Goal: Transaction & Acquisition: Obtain resource

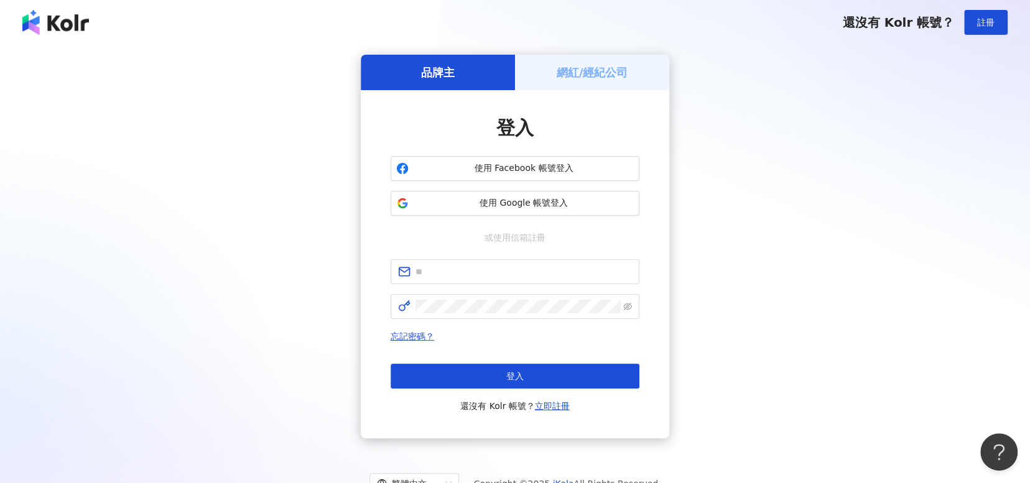
click at [547, 256] on div "登入 使用 Facebook 帳號登入 使用 Google 帳號登入 或使用信箱註冊 忘記密碼？ 登入 還沒有 Kolr 帳號？ 立即註冊" at bounding box center [514, 264] width 249 height 298
click at [544, 261] on span at bounding box center [514, 271] width 249 height 25
click at [547, 267] on input "text" at bounding box center [523, 272] width 216 height 14
type input "**********"
click button "登入" at bounding box center [514, 376] width 249 height 25
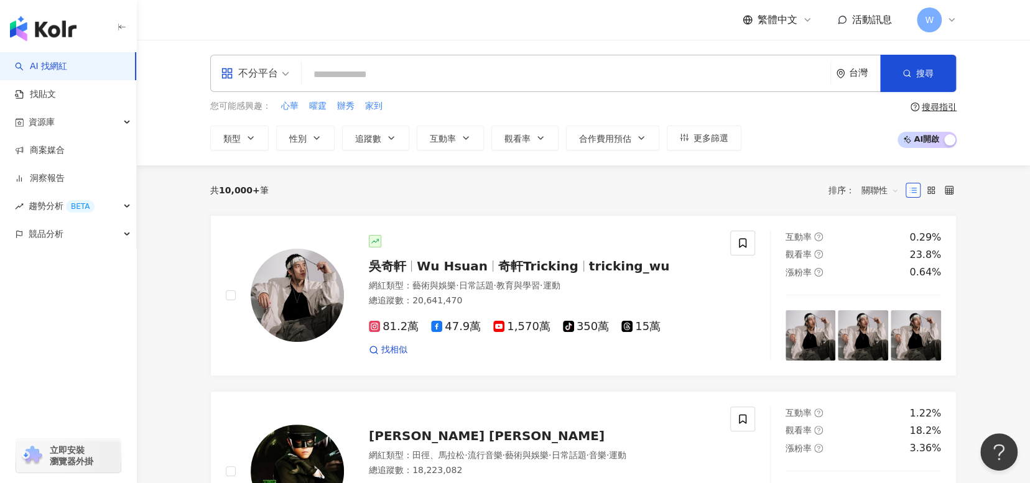
click at [487, 80] on input "search" at bounding box center [566, 75] width 519 height 24
paste input "****"
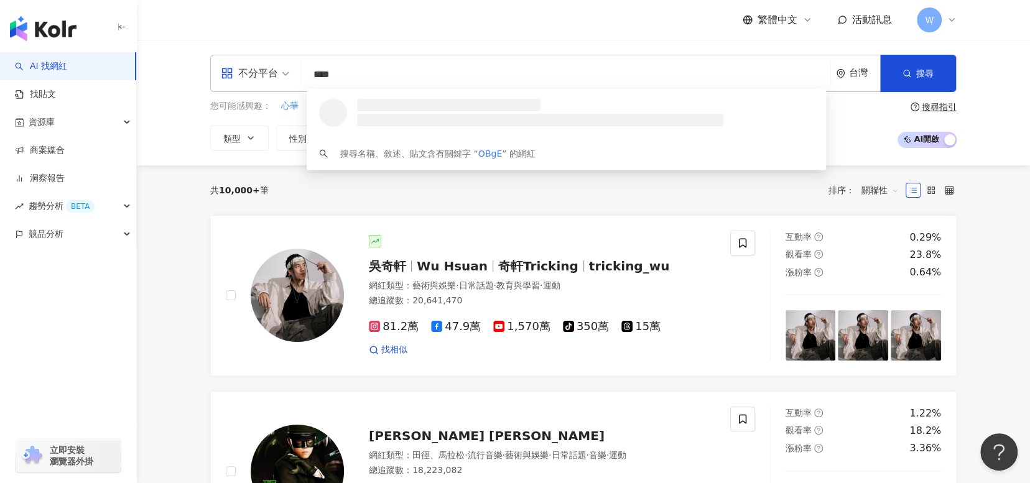
type input "****"
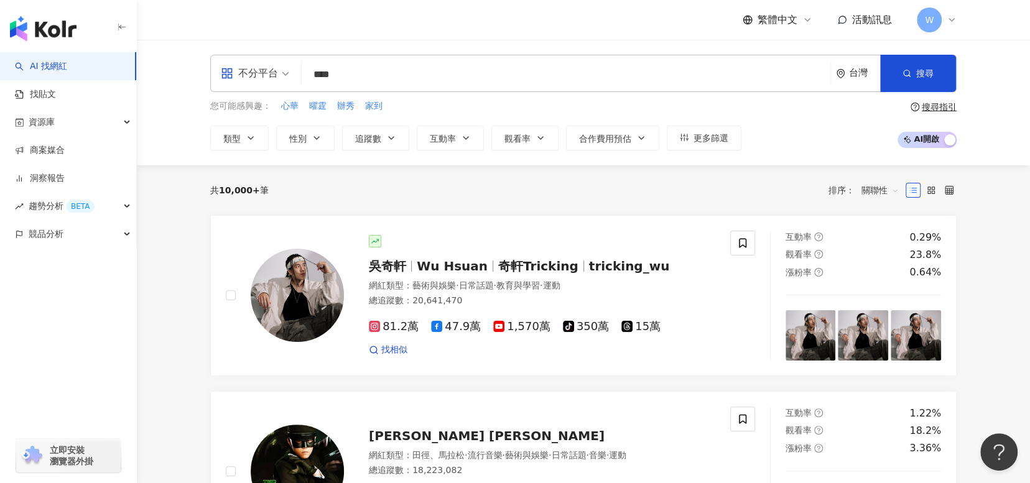
click at [136, 208] on ul "AI 找網紅 找貼文 資源庫 商案媒合 洞察報告 趨勢分析 BETA 競品分析" at bounding box center [68, 150] width 137 height 196
click at [256, 142] on button "類型" at bounding box center [239, 138] width 58 height 25
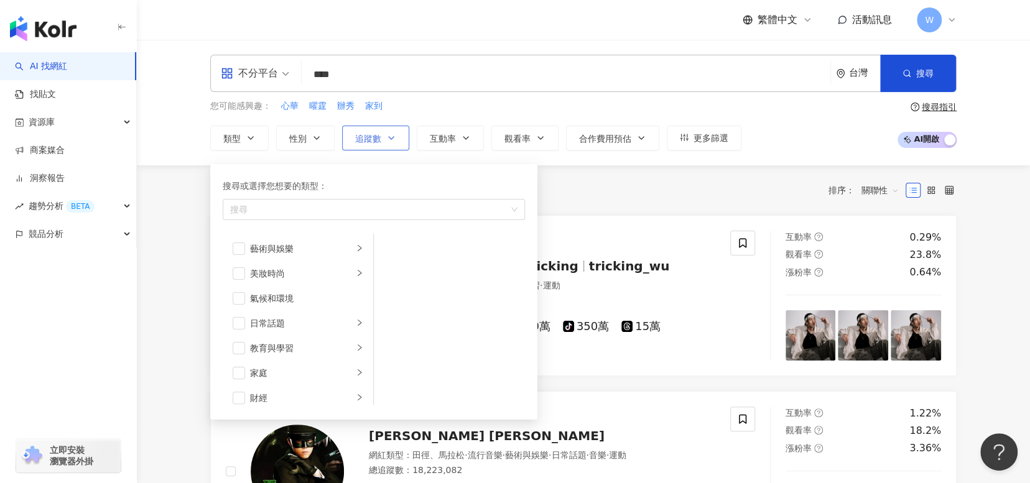
click at [387, 140] on icon "button" at bounding box center [391, 138] width 10 height 10
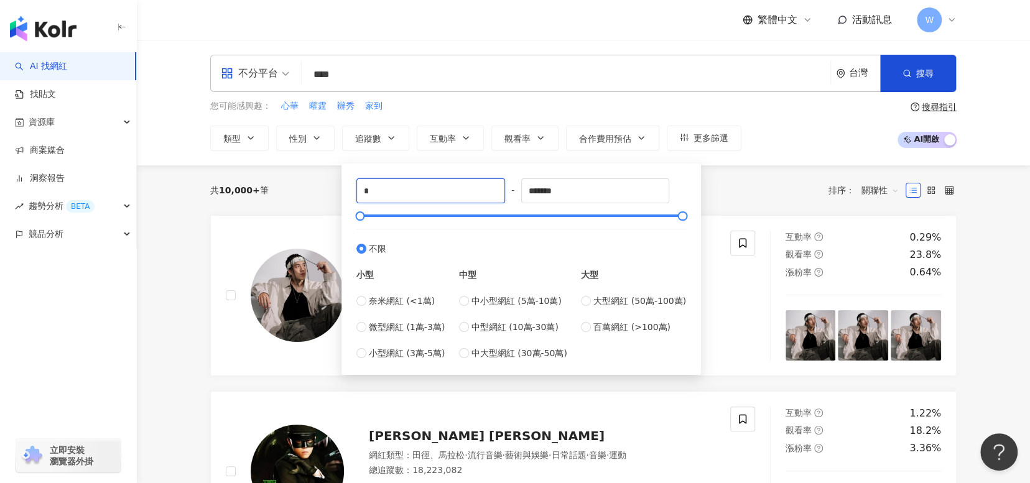
type input "*"
type input "****"
drag, startPoint x: 577, startPoint y: 180, endPoint x: 435, endPoint y: 198, distance: 143.4
click at [435, 198] on div "**** - ******* 不限 小型 奈米網紅 (<1萬) 微型網紅 (1萬-3萬) 小型網紅 (3萬-5萬) 中型 中小型網紅 (5萬-10萬) 中型網…" at bounding box center [521, 269] width 330 height 182
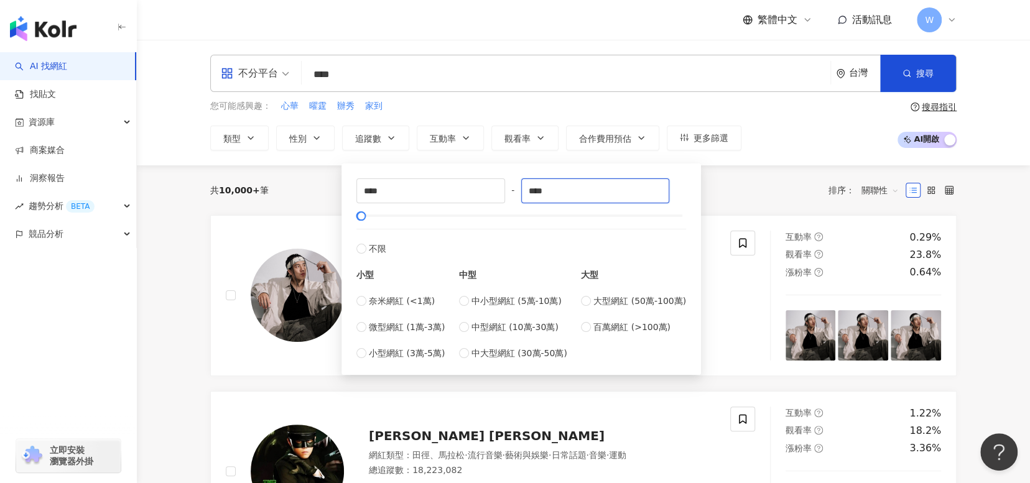
type input "****"
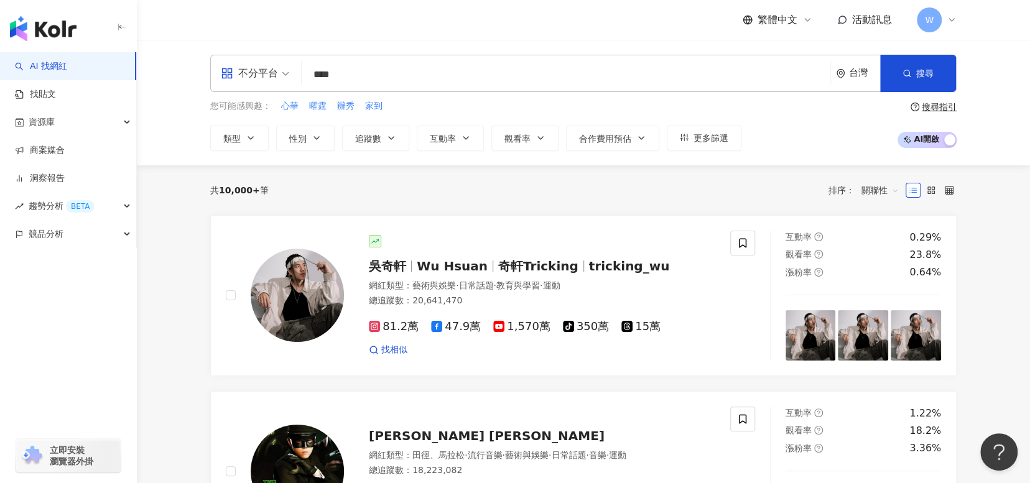
click at [744, 188] on div "共 10,000+ 筆 排序： 關聯性" at bounding box center [583, 190] width 746 height 20
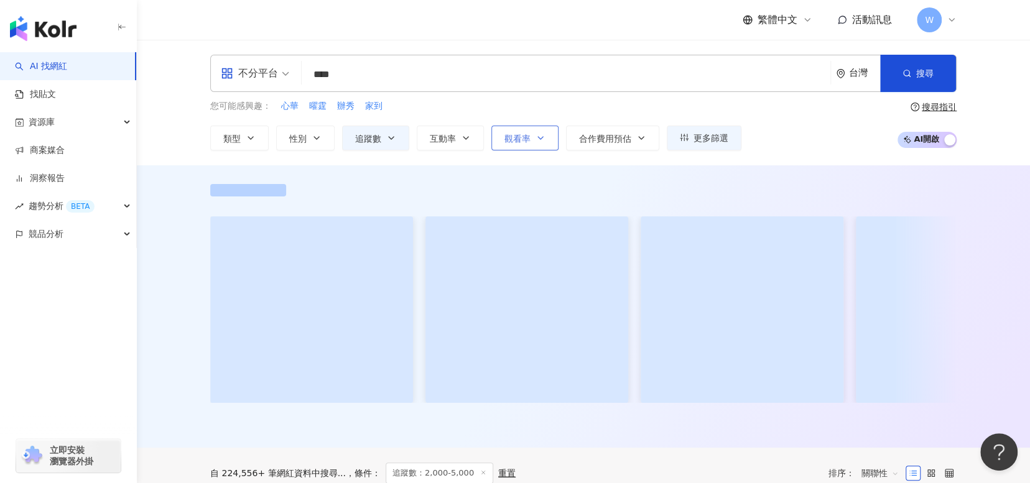
click at [536, 144] on button "觀看率" at bounding box center [524, 138] width 67 height 25
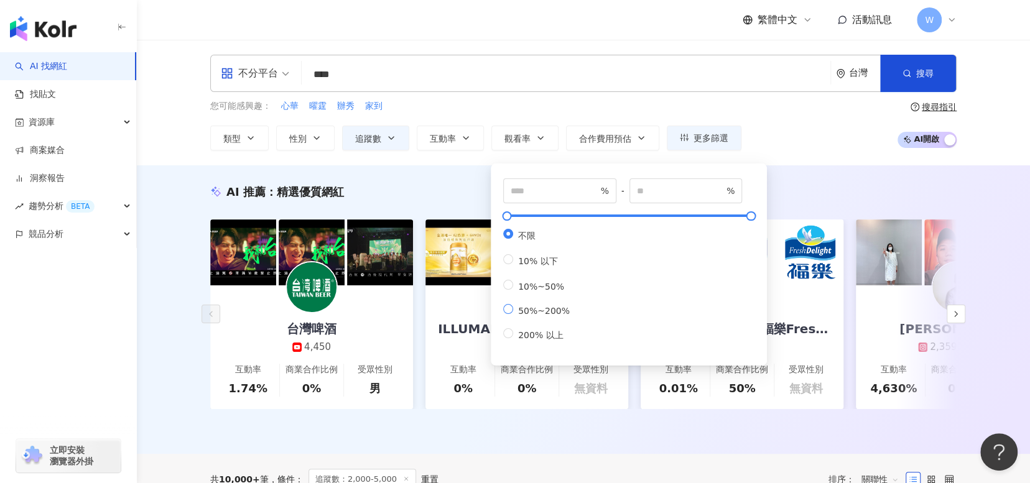
click at [552, 316] on span "50%~200%" at bounding box center [544, 311] width 62 height 10
type input "**"
type input "***"
click at [829, 120] on div "您可能感興趣： 心華 曜霆 辦秀 家到 類型 性別 追蹤數 互動率 觀看率 合作費用預估 更多篩選 **** - **** 不限 小型 奈米網紅 (<1萬) …" at bounding box center [583, 124] width 746 height 51
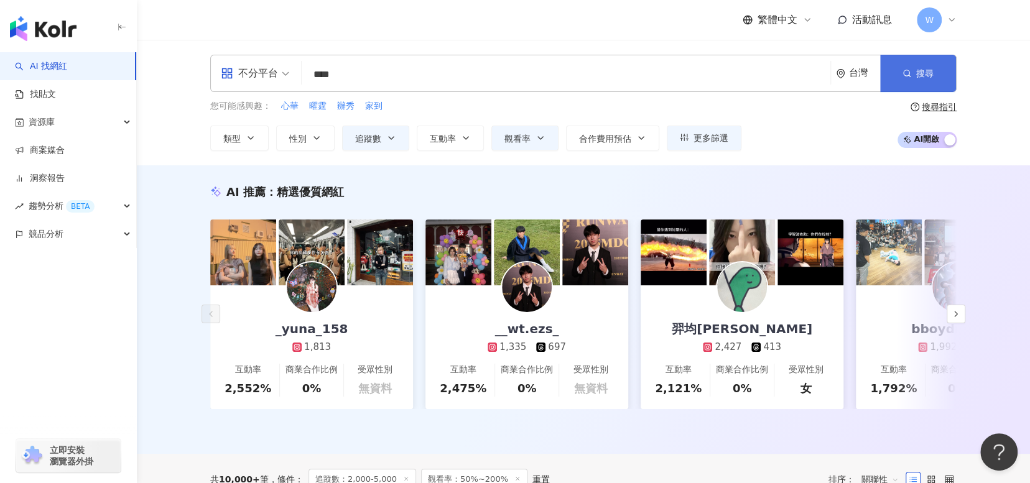
click at [939, 66] on button "搜尋" at bounding box center [918, 73] width 76 height 37
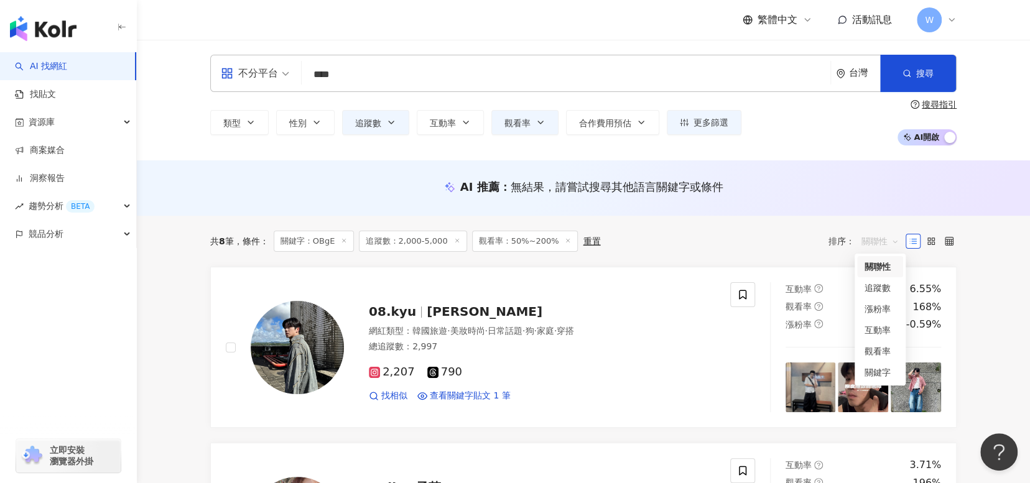
click at [891, 241] on span "關聯性" at bounding box center [879, 241] width 37 height 20
click at [890, 351] on div "觀看率" at bounding box center [879, 351] width 31 height 14
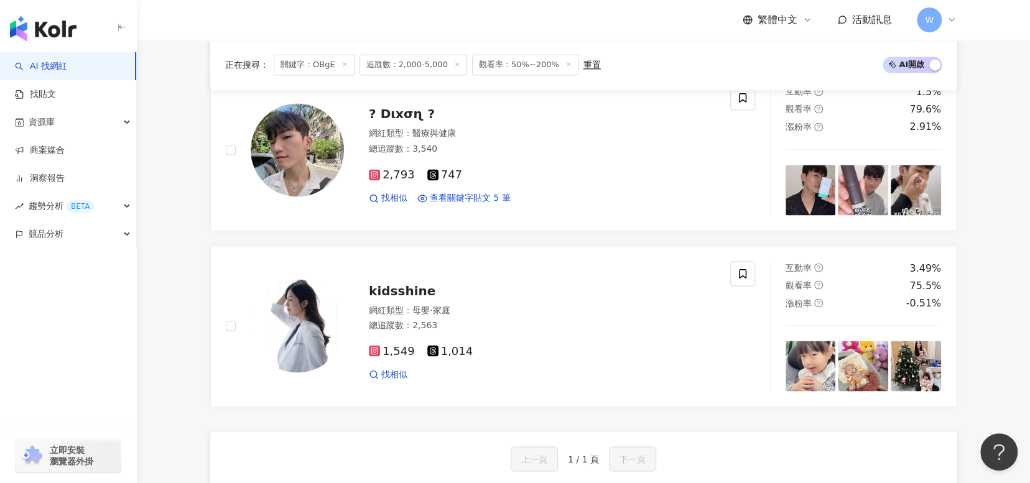
scroll to position [1306, 0]
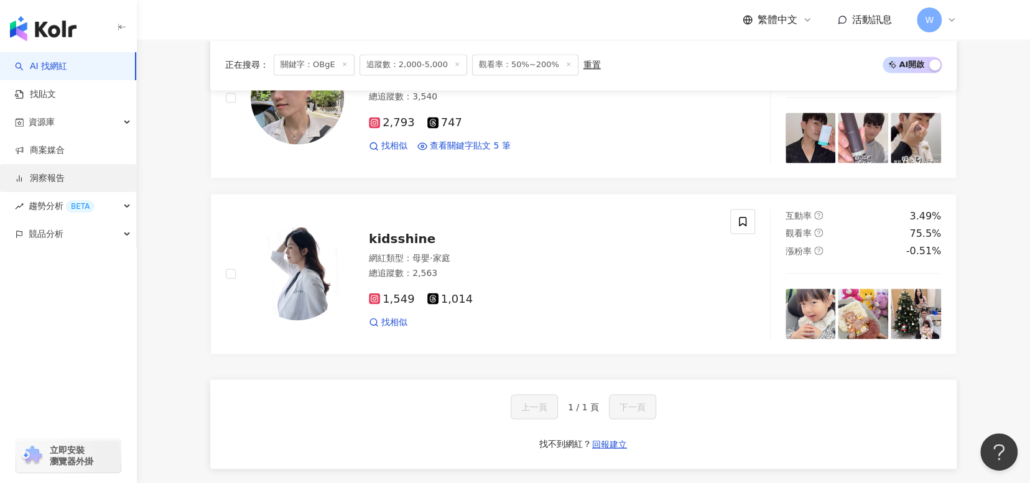
click at [65, 174] on link "洞察報告" at bounding box center [40, 178] width 50 height 12
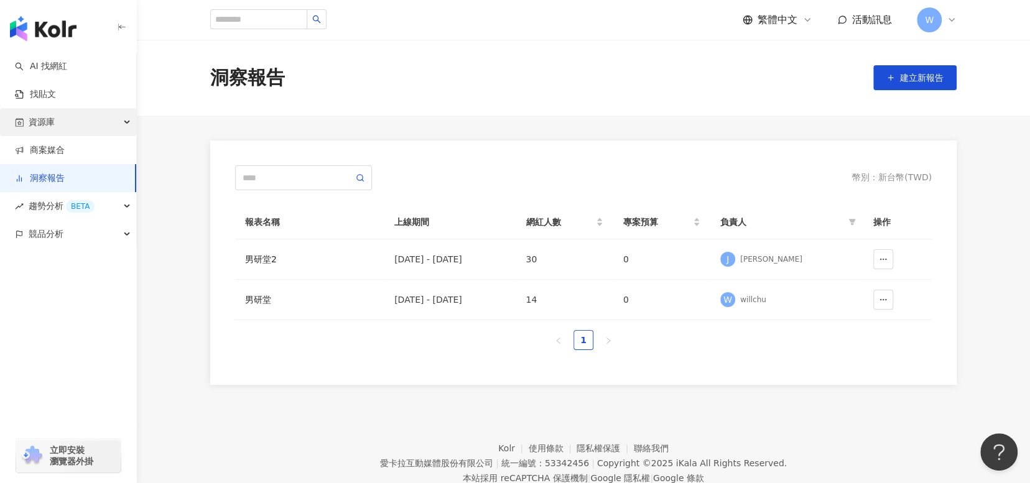
click at [99, 119] on div "資源庫" at bounding box center [68, 122] width 136 height 28
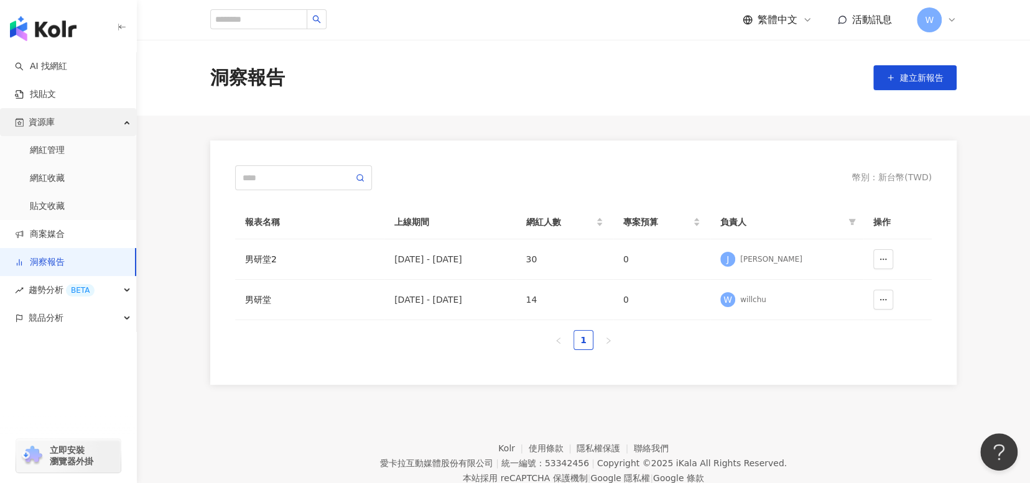
click at [99, 119] on div "資源庫" at bounding box center [68, 122] width 136 height 28
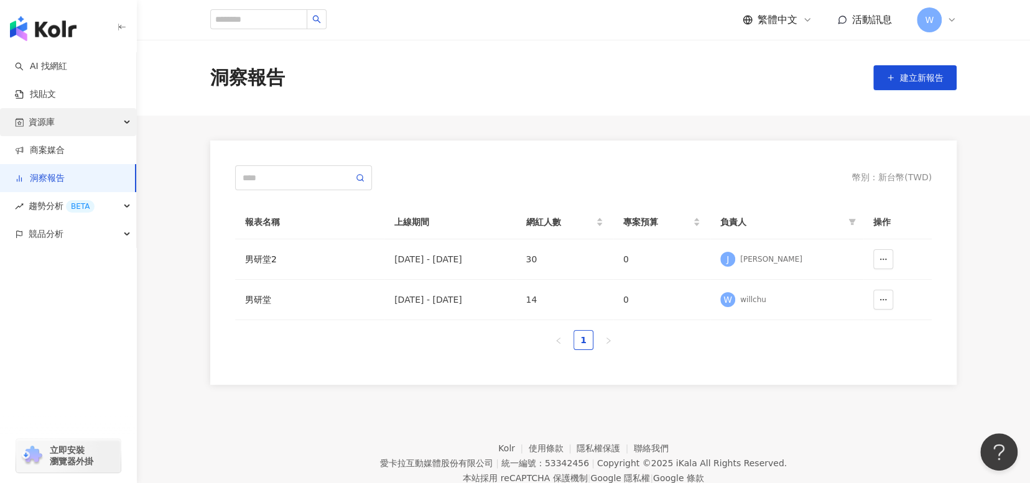
click at [99, 126] on div "資源庫" at bounding box center [68, 122] width 136 height 28
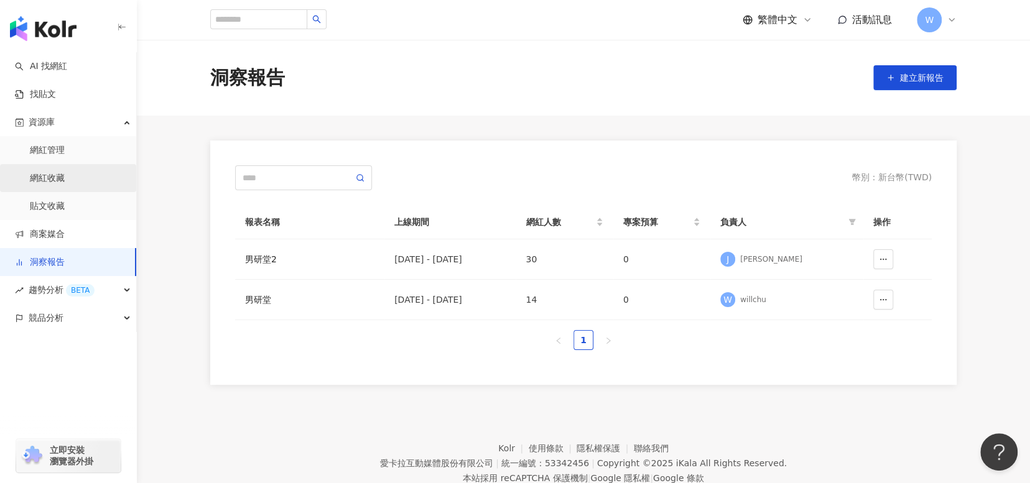
click at [65, 180] on link "網紅收藏" at bounding box center [47, 178] width 35 height 12
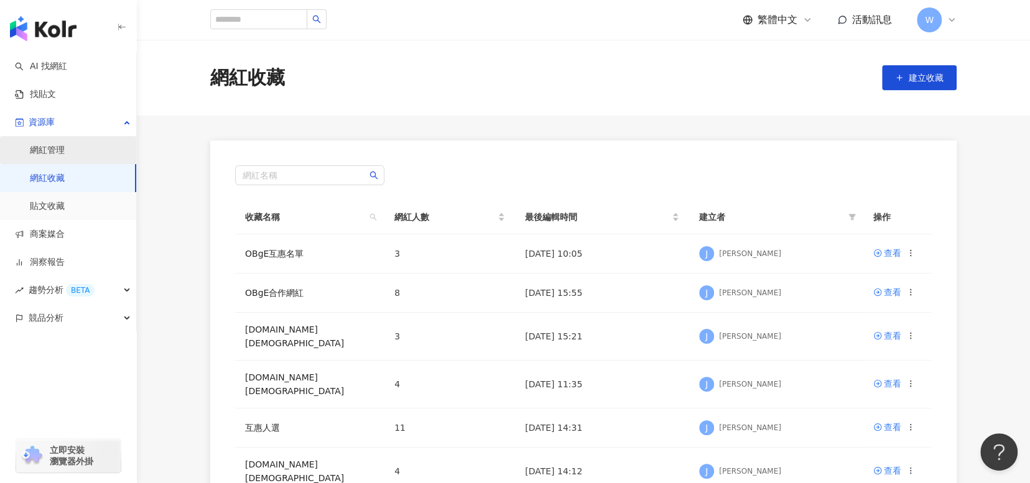
click at [65, 149] on link "網紅管理" at bounding box center [47, 150] width 35 height 12
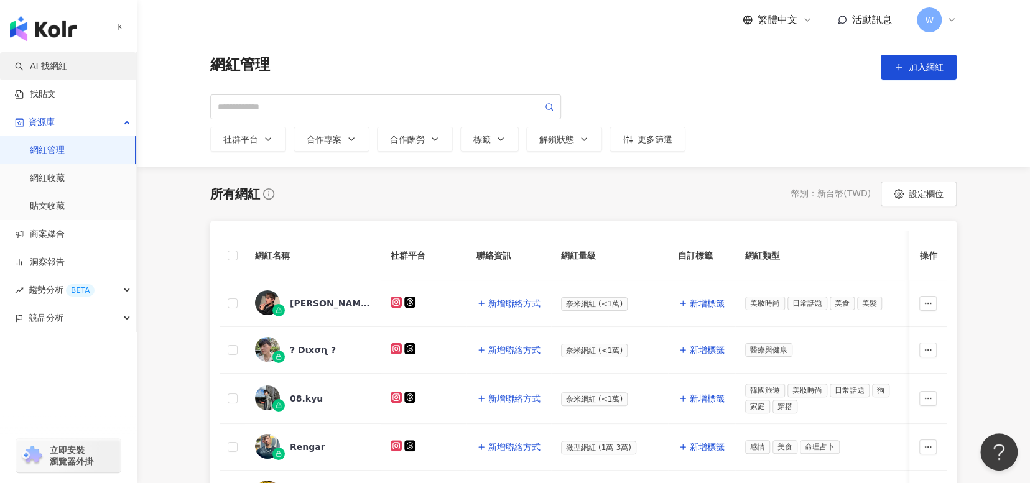
click at [67, 68] on link "AI 找網紅" at bounding box center [41, 66] width 52 height 12
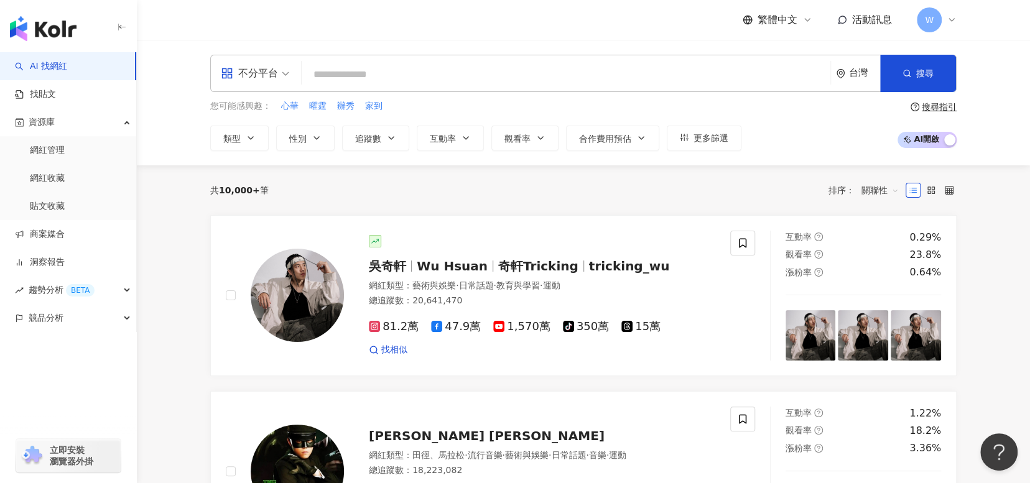
click at [497, 74] on input "search" at bounding box center [566, 75] width 519 height 24
type input "**********"
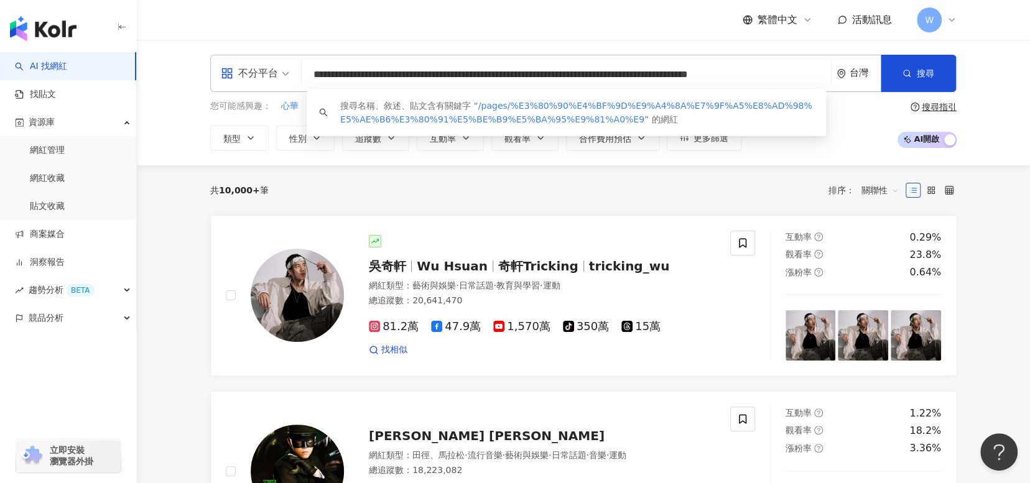
drag, startPoint x: 815, startPoint y: 73, endPoint x: 198, endPoint y: 60, distance: 616.9
click at [198, 60] on div "**********" at bounding box center [583, 103] width 796 height 96
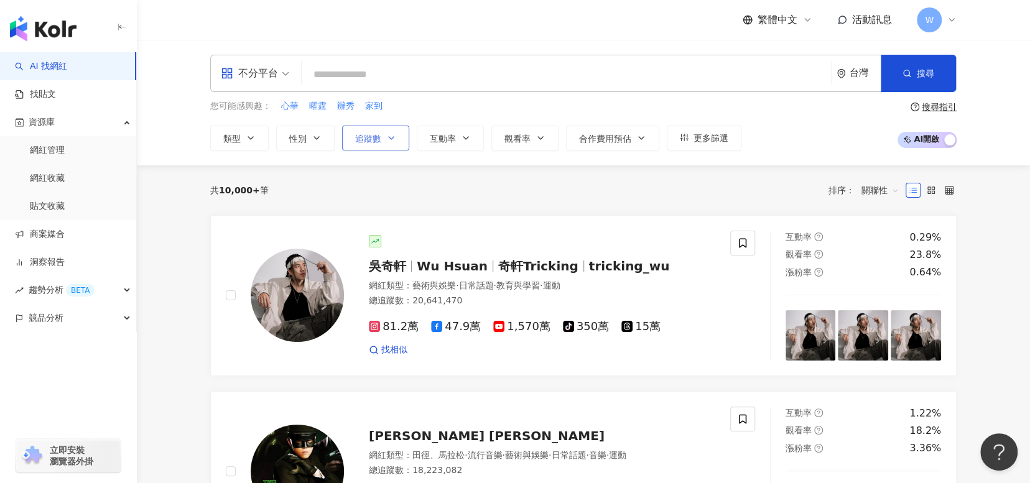
paste input "****"
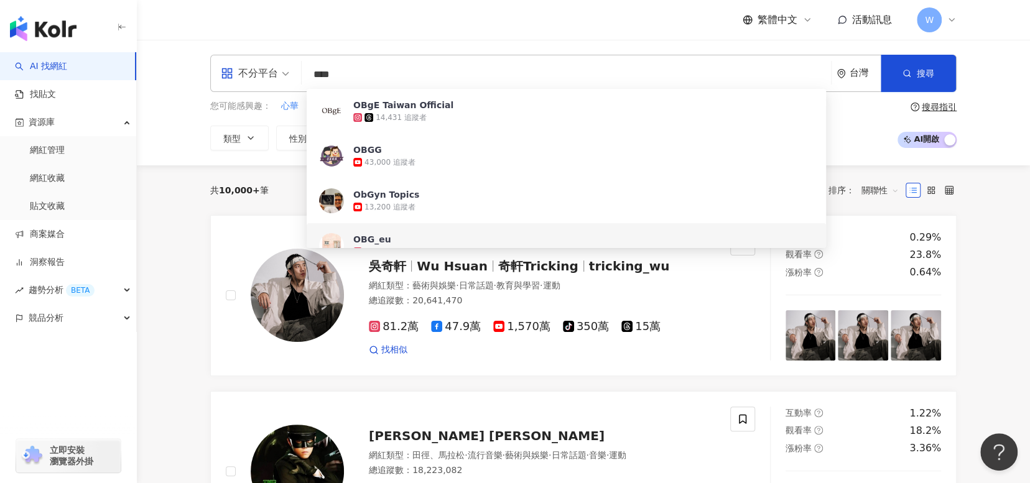
type input "****"
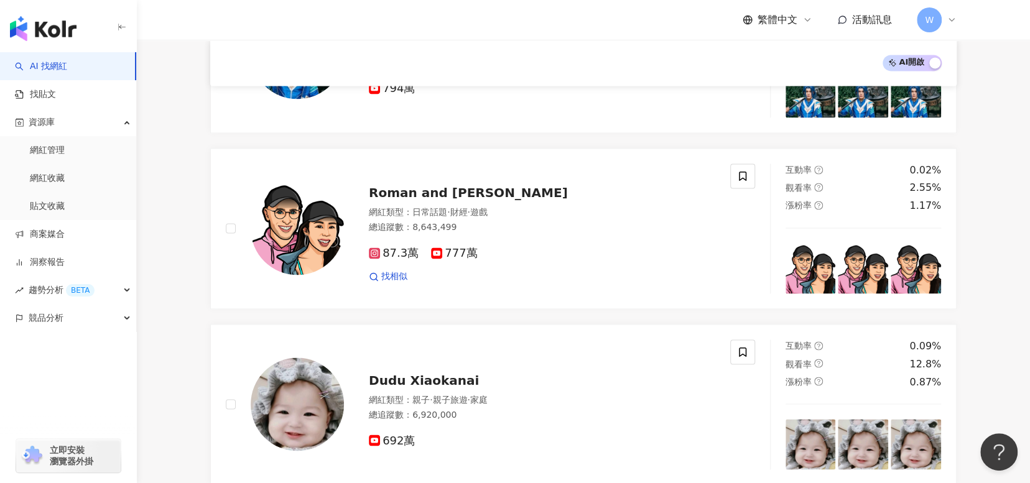
scroll to position [1554, 0]
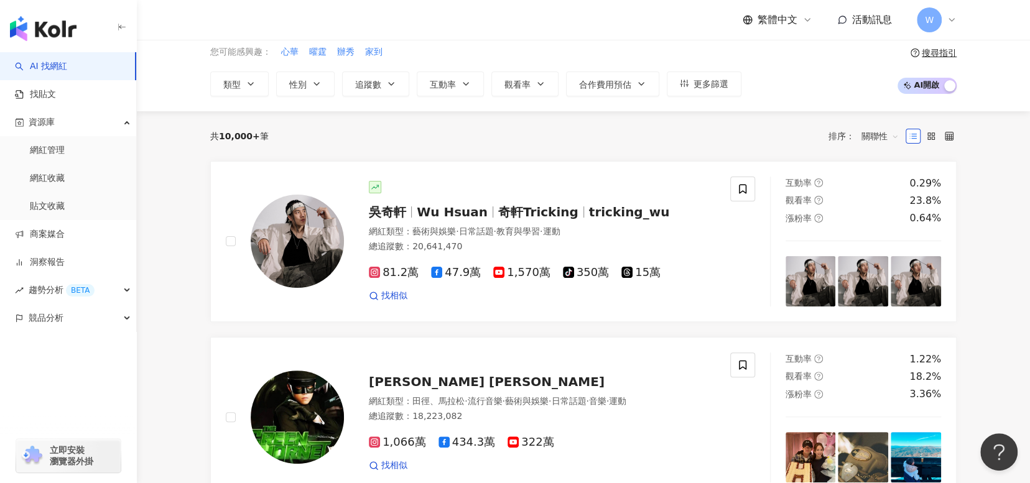
scroll to position [0, 0]
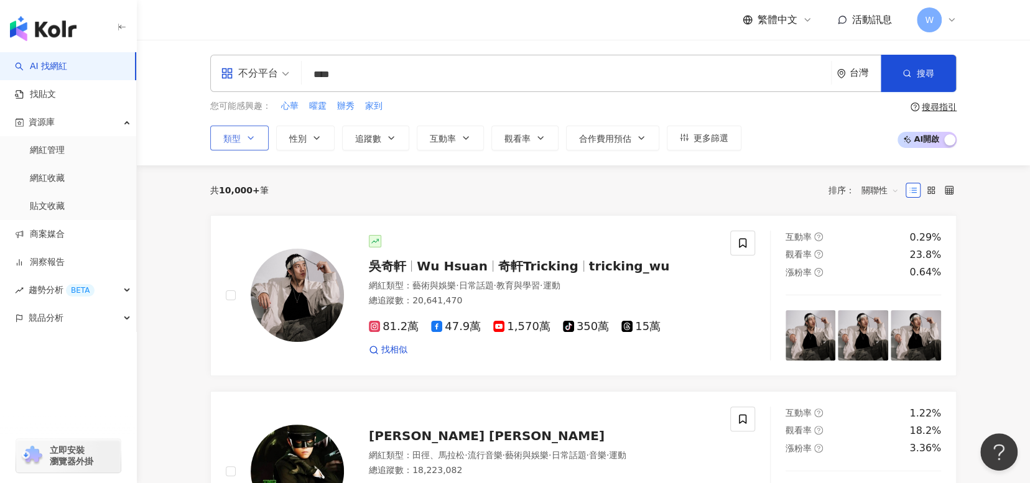
click at [256, 141] on button "類型" at bounding box center [239, 138] width 58 height 25
click at [381, 141] on button "追蹤數" at bounding box center [375, 138] width 67 height 25
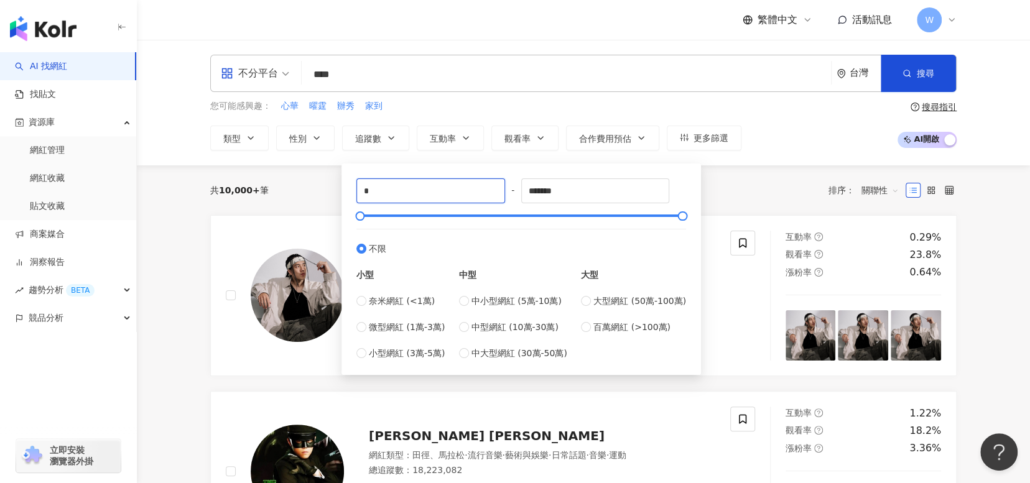
drag, startPoint x: 418, startPoint y: 194, endPoint x: 274, endPoint y: 195, distance: 144.2
type input "****"
drag, startPoint x: 571, startPoint y: 187, endPoint x: 507, endPoint y: 191, distance: 64.2
click at [507, 191] on div "**** - ******* 不限 小型 奈米網紅 (<1萬) 微型網紅 (1萬-3萬) 小型網紅 (3萬-5萬) 中型 中小型網紅 (5萬-10萬) 中型網…" at bounding box center [521, 269] width 330 height 182
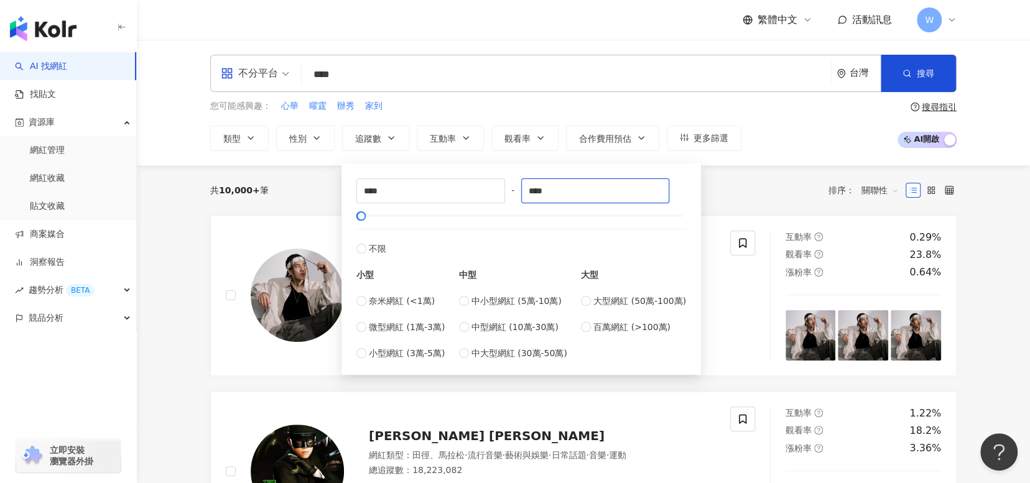
type input "****"
click at [775, 150] on div "不分平台 **** 台灣 搜尋 c2fb4910-316b-4e04-866e-7e0358d7217c a9bdc425-c7ba-4774-b596-a4…" at bounding box center [583, 103] width 893 height 126
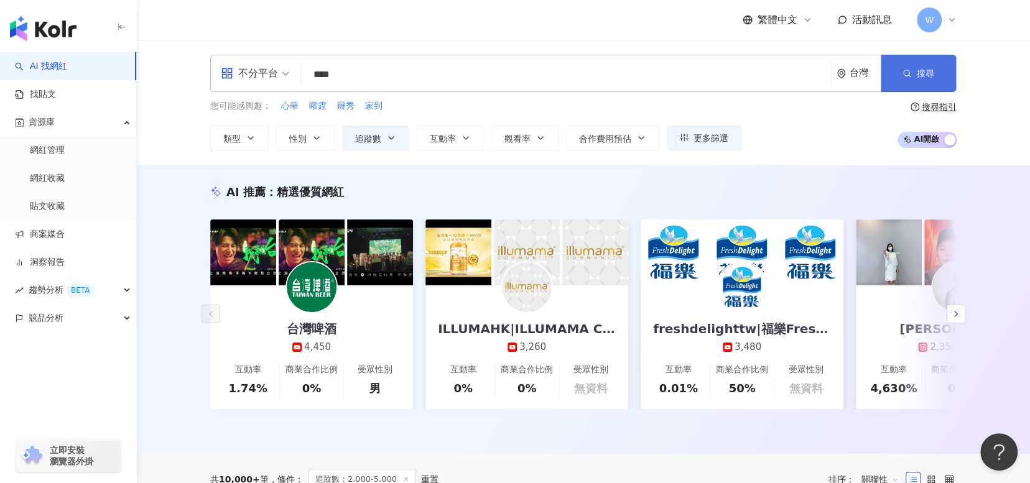
click at [916, 68] on span "搜尋" at bounding box center [924, 73] width 17 height 10
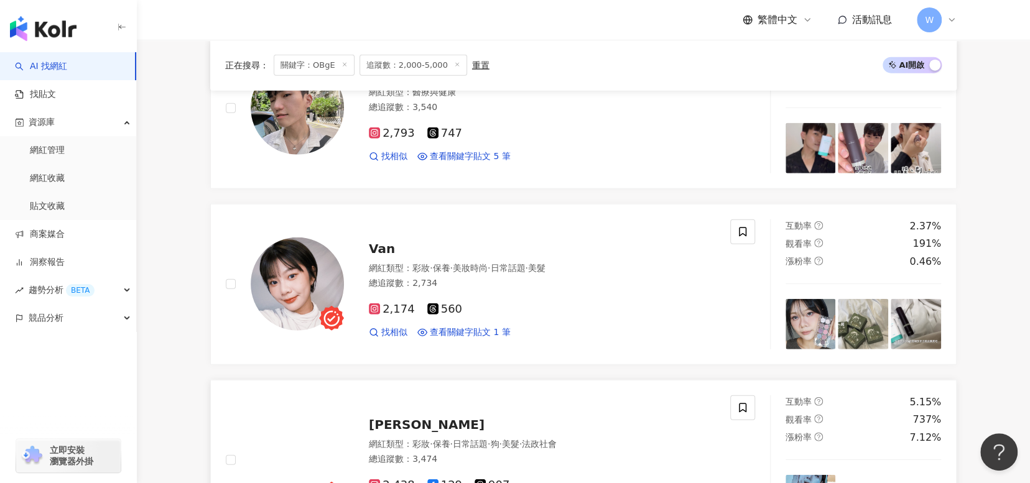
scroll to position [2052, 0]
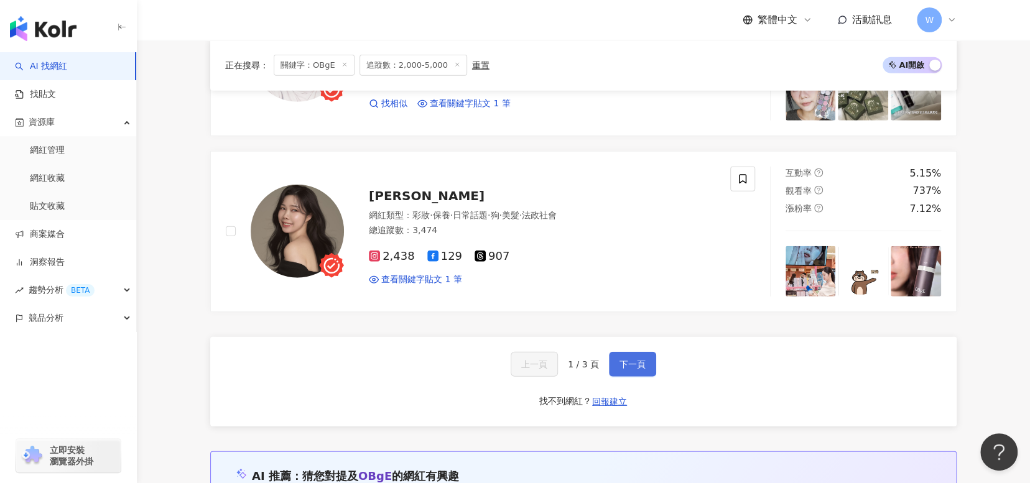
click at [628, 363] on span "下一頁" at bounding box center [632, 364] width 26 height 10
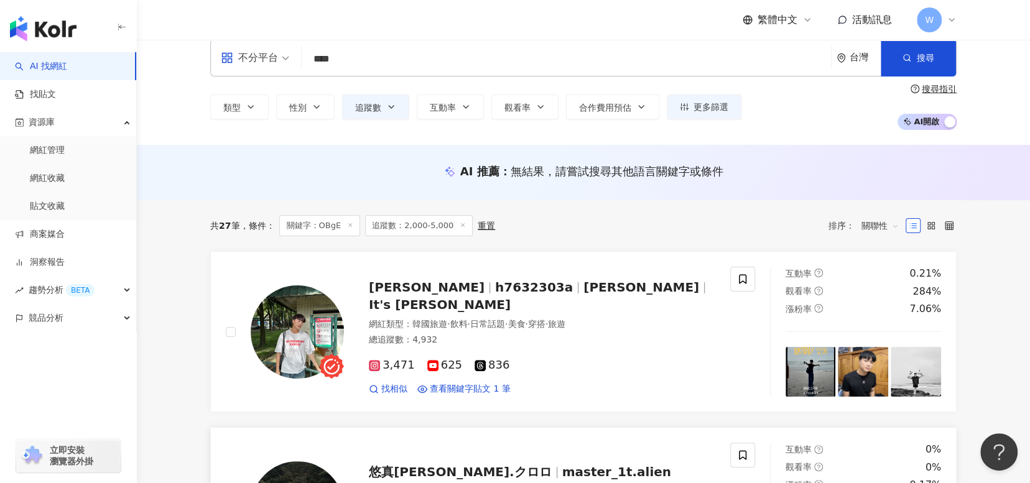
scroll to position [0, 0]
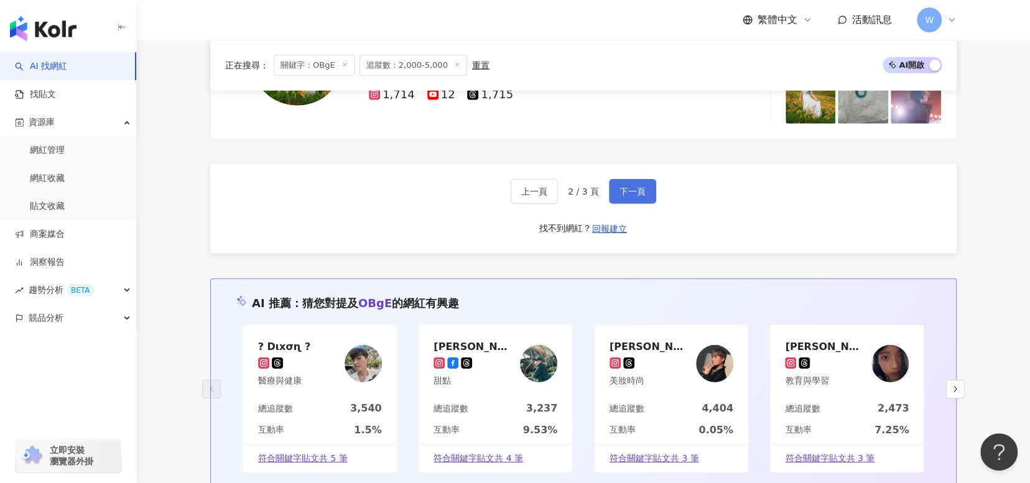
click at [630, 187] on span "下一頁" at bounding box center [632, 192] width 26 height 10
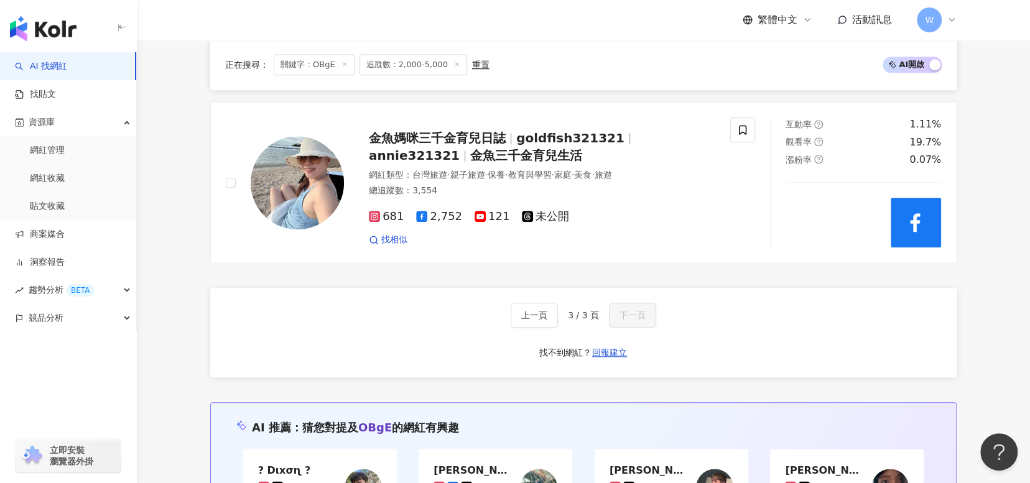
scroll to position [746, 0]
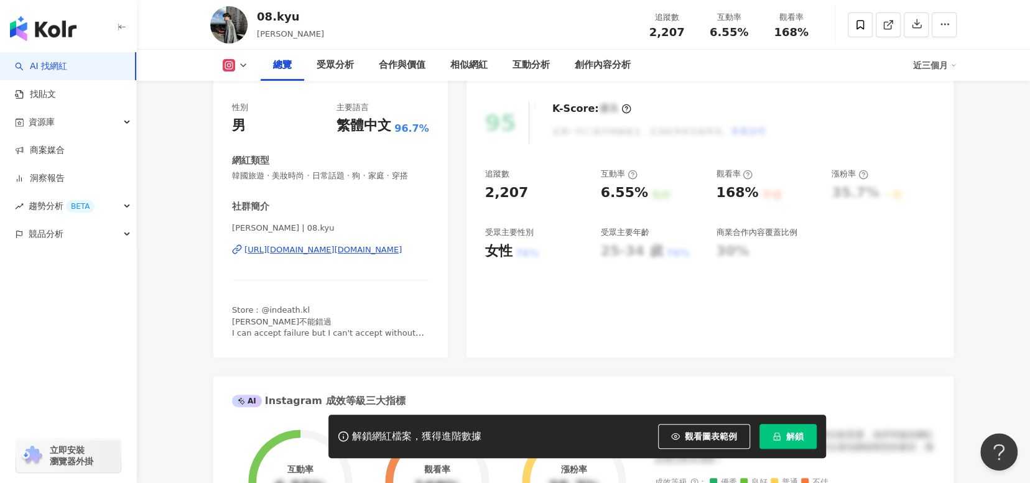
scroll to position [62, 0]
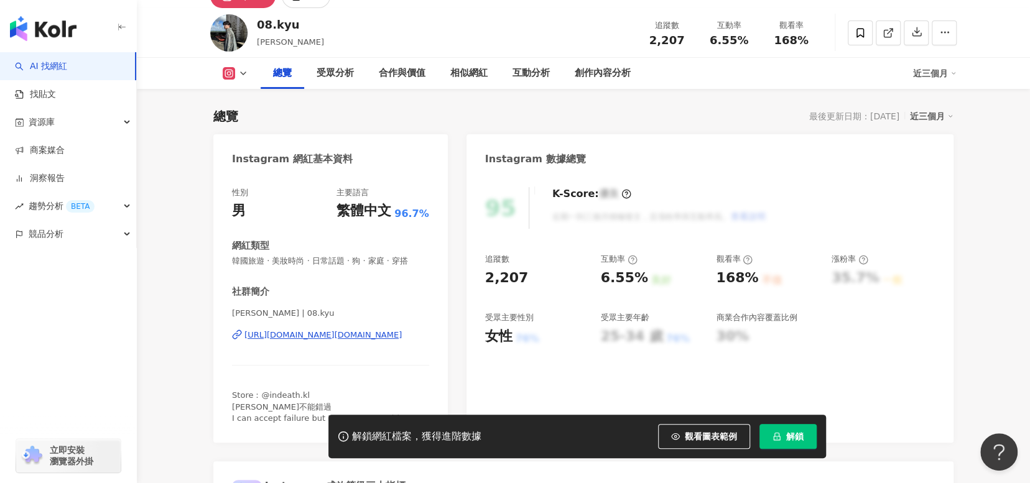
click at [352, 333] on div "https://www.instagram.com/08.kyu/" at bounding box center [322, 335] width 157 height 11
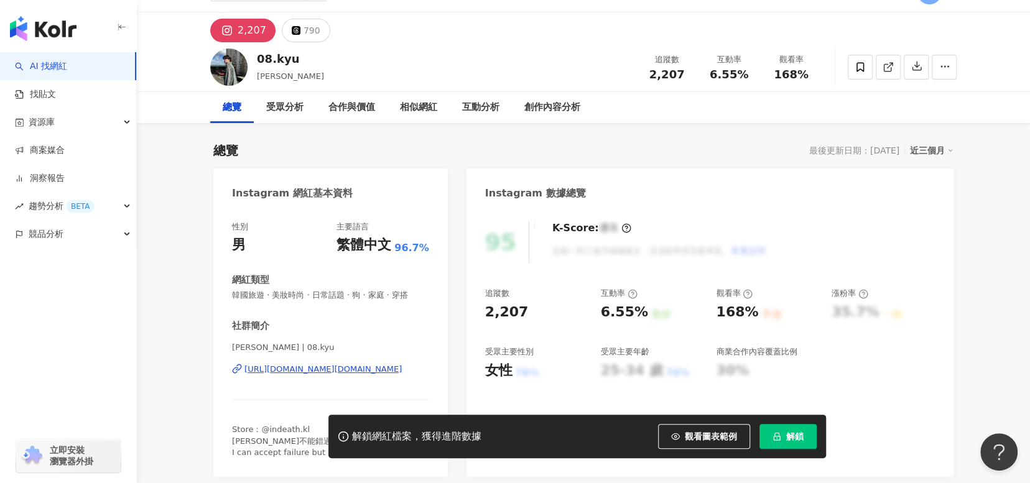
scroll to position [0, 0]
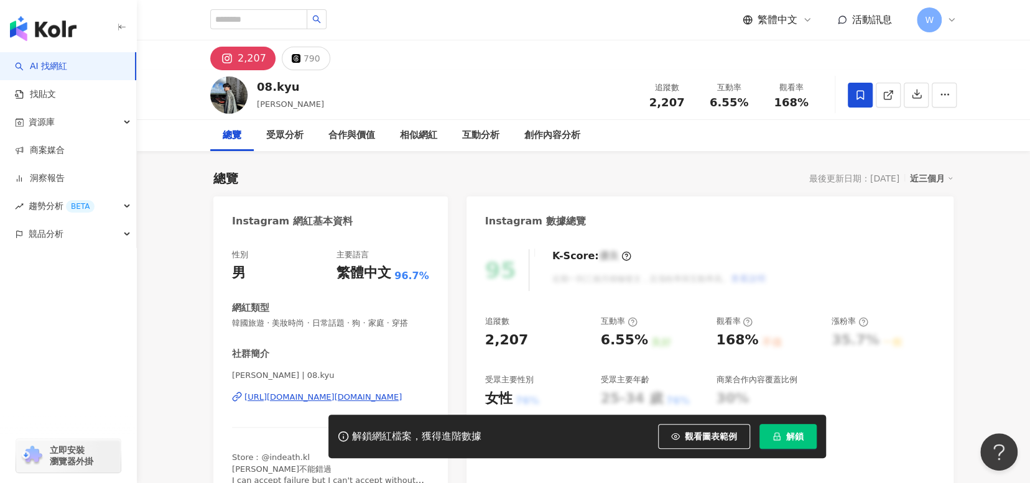
click at [859, 101] on span at bounding box center [859, 95] width 25 height 25
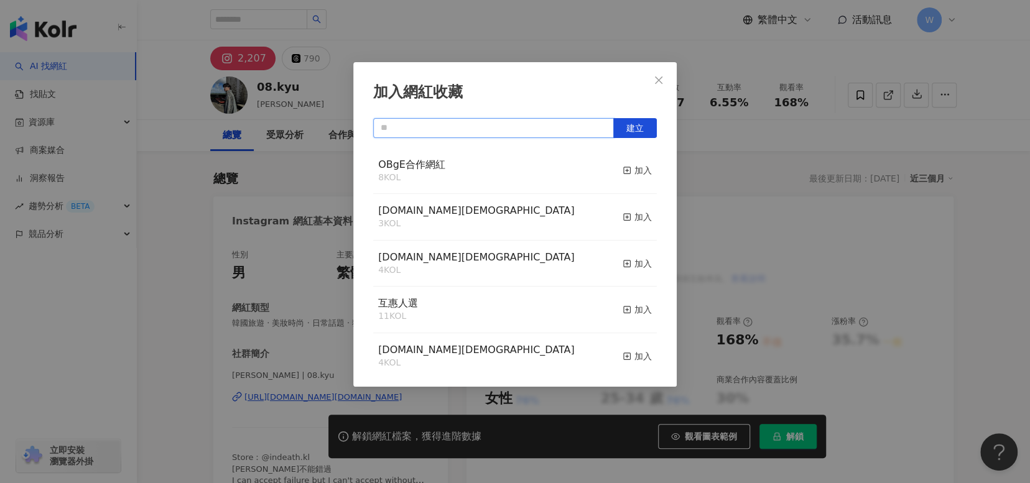
click at [570, 126] on input "text" at bounding box center [493, 128] width 241 height 20
drag, startPoint x: 376, startPoint y: 164, endPoint x: 402, endPoint y: 167, distance: 26.9
click at [402, 167] on div "OBgE合作網紅 8 KOL 加入" at bounding box center [515, 171] width 284 height 47
copy span "OBgE"
click at [489, 126] on input "text" at bounding box center [493, 128] width 241 height 20
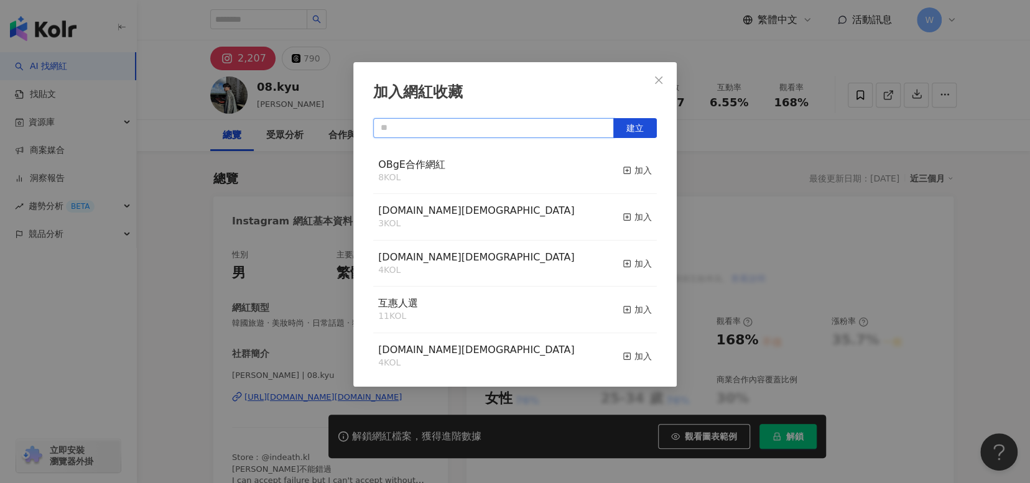
paste input "****"
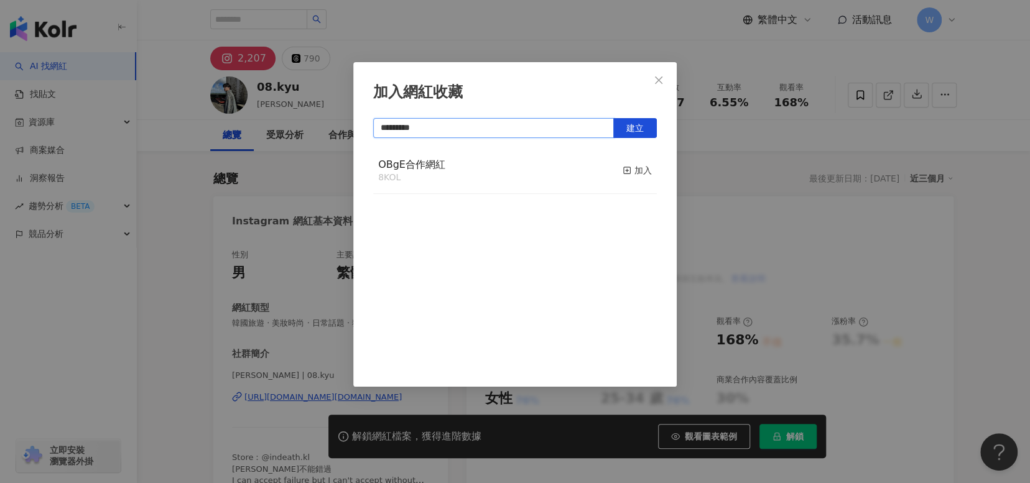
type input "********"
click at [634, 124] on span "建立" at bounding box center [634, 128] width 17 height 10
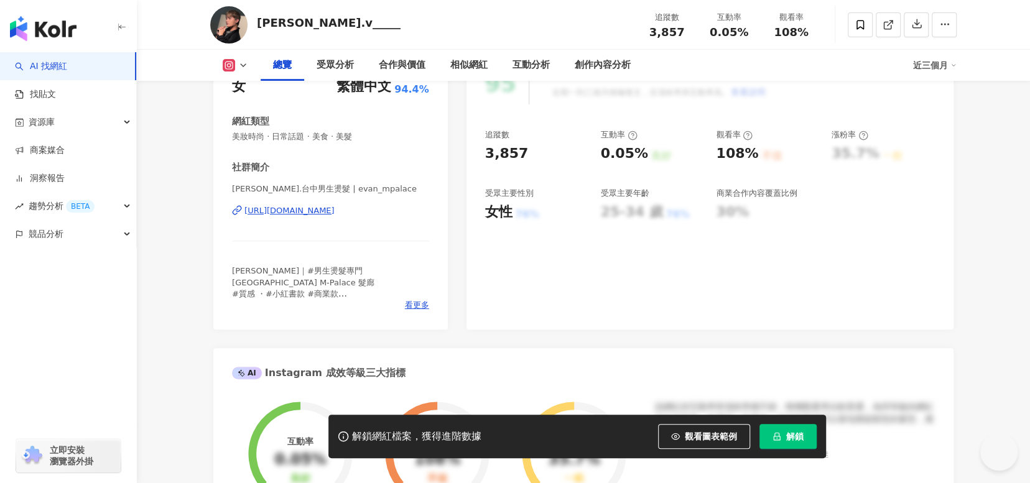
click at [334, 214] on div "https://www.instagram.com/evan_mpalace/" at bounding box center [289, 210] width 90 height 11
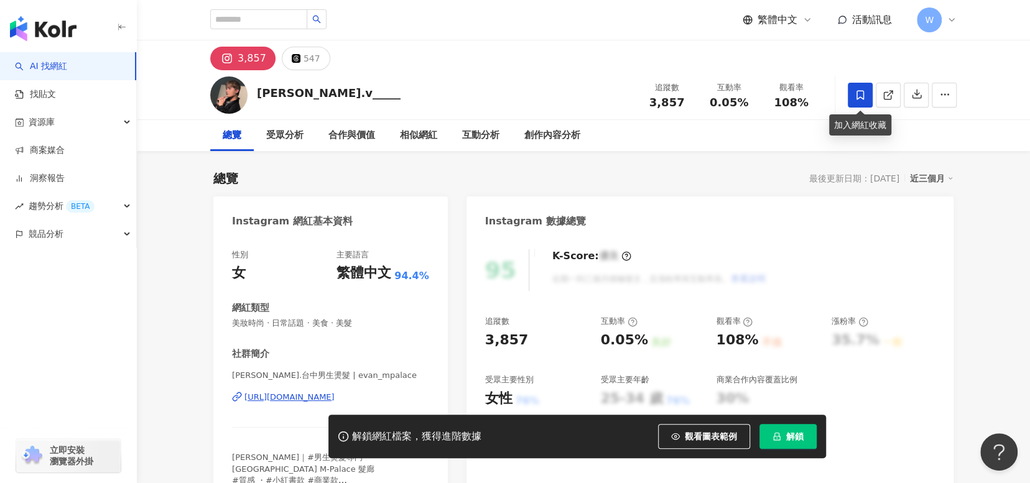
click at [864, 99] on icon at bounding box center [859, 95] width 11 height 11
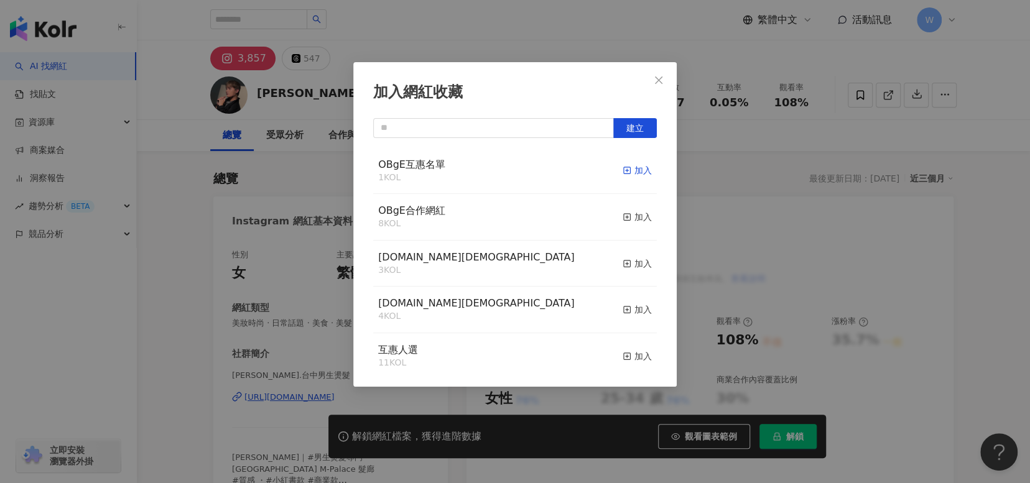
click at [622, 172] on icon "button" at bounding box center [626, 170] width 9 height 9
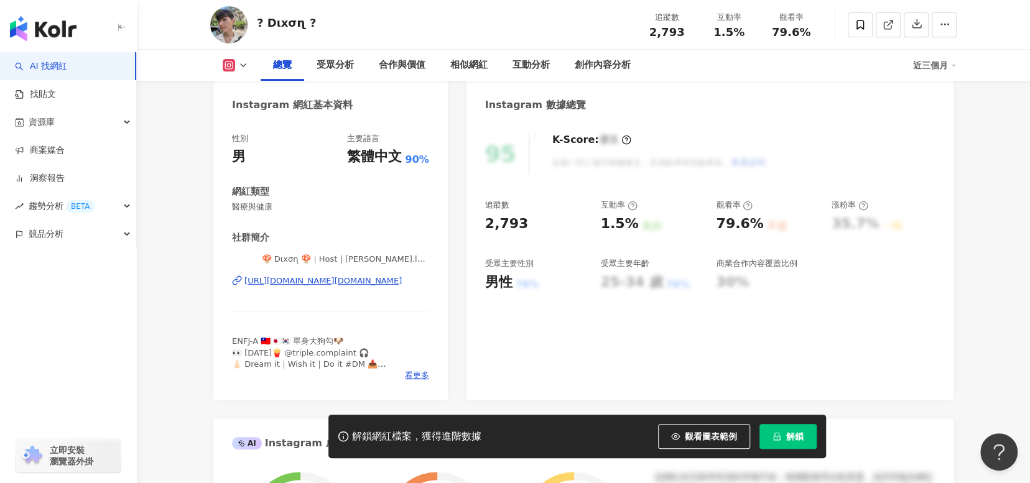
scroll to position [124, 0]
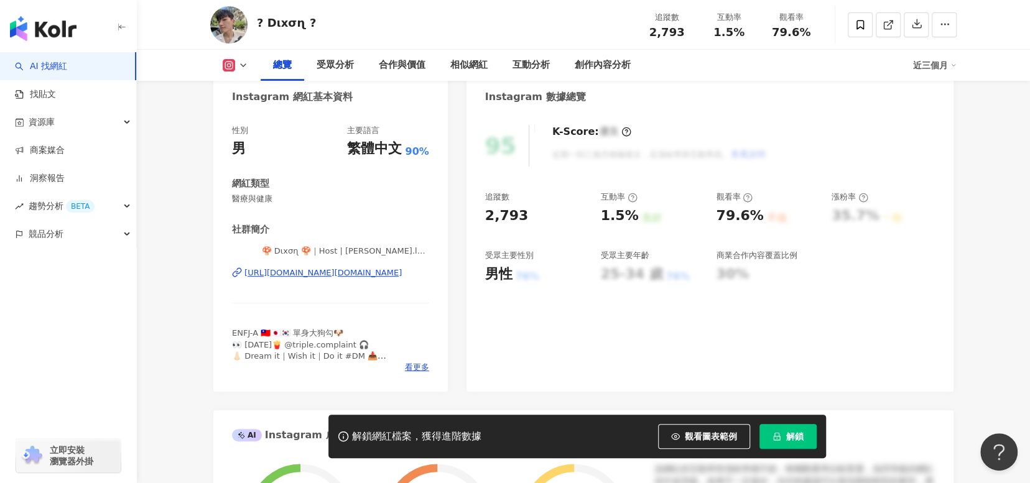
click at [377, 274] on div "https://www.instagram.com/dixon.lzob/" at bounding box center [322, 272] width 157 height 11
click at [857, 20] on icon at bounding box center [859, 24] width 7 height 9
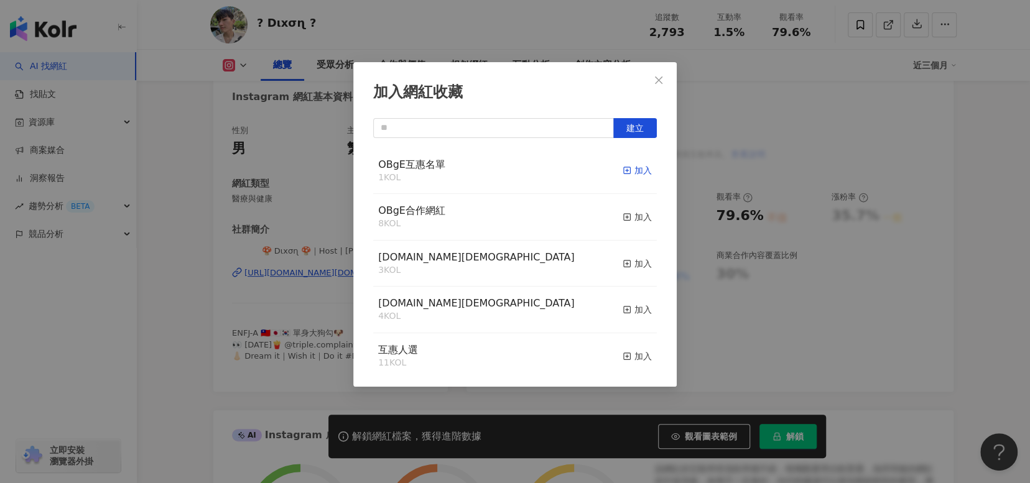
click at [622, 173] on icon "button" at bounding box center [626, 170] width 9 height 9
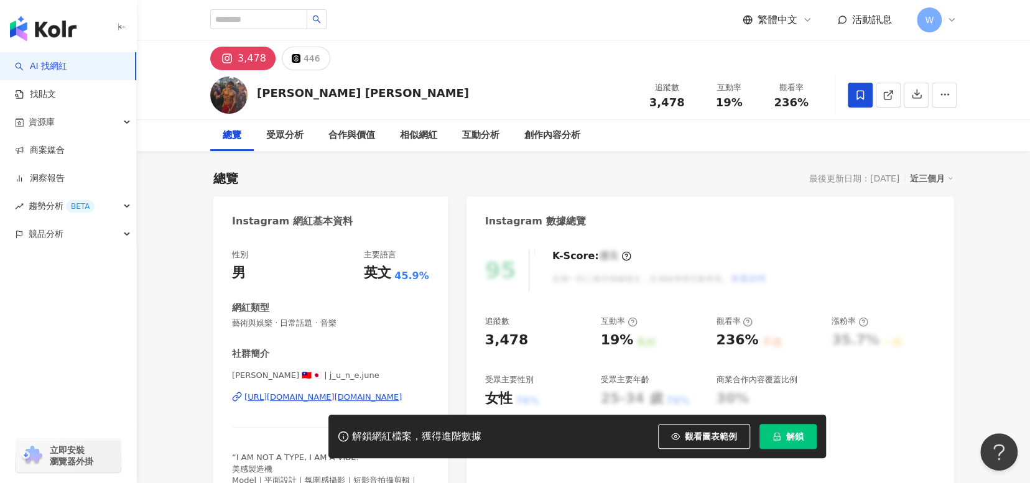
click at [858, 90] on icon at bounding box center [859, 95] width 11 height 11
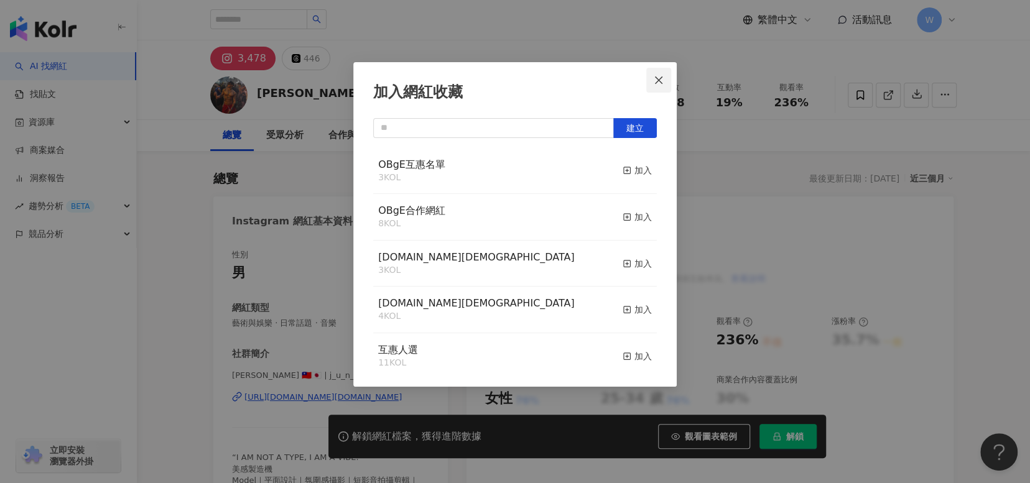
click at [659, 80] on icon "close" at bounding box center [658, 79] width 7 height 7
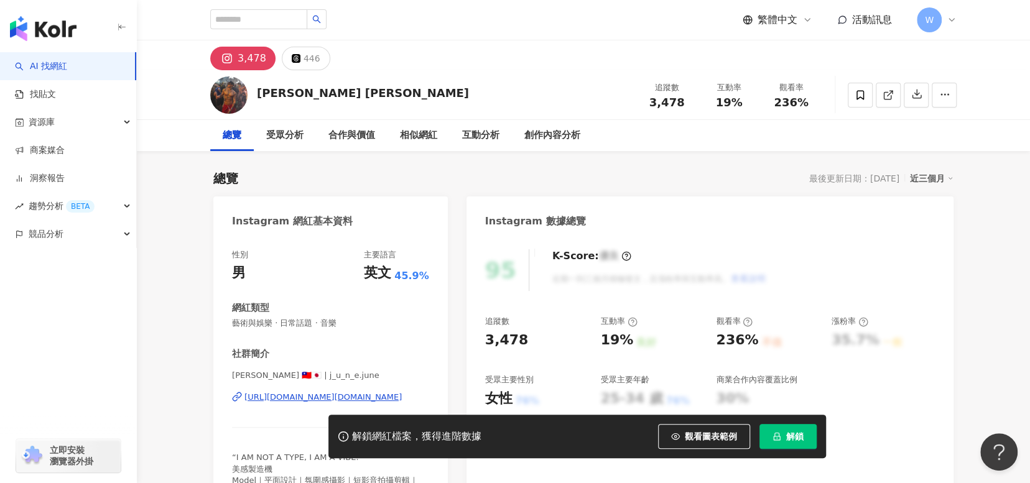
click at [286, 399] on div "https://www.instagram.com/j_u_n_e.june/" at bounding box center [322, 397] width 157 height 11
click at [859, 91] on icon at bounding box center [859, 95] width 11 height 11
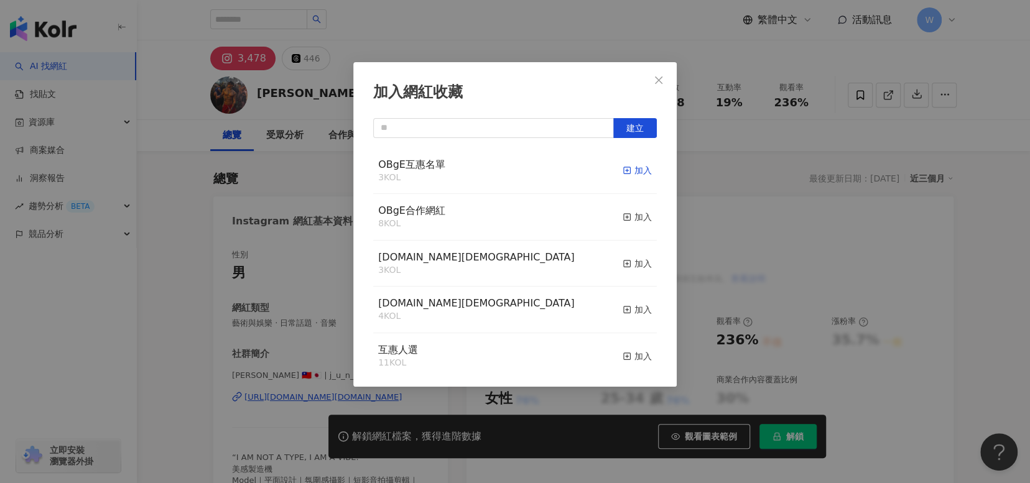
click at [626, 168] on div "加入" at bounding box center [636, 171] width 29 height 14
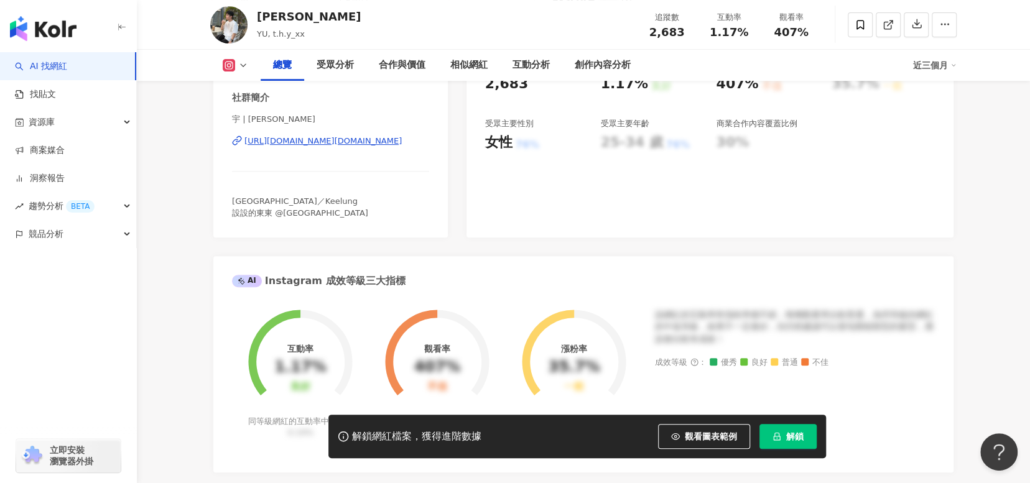
scroll to position [187, 0]
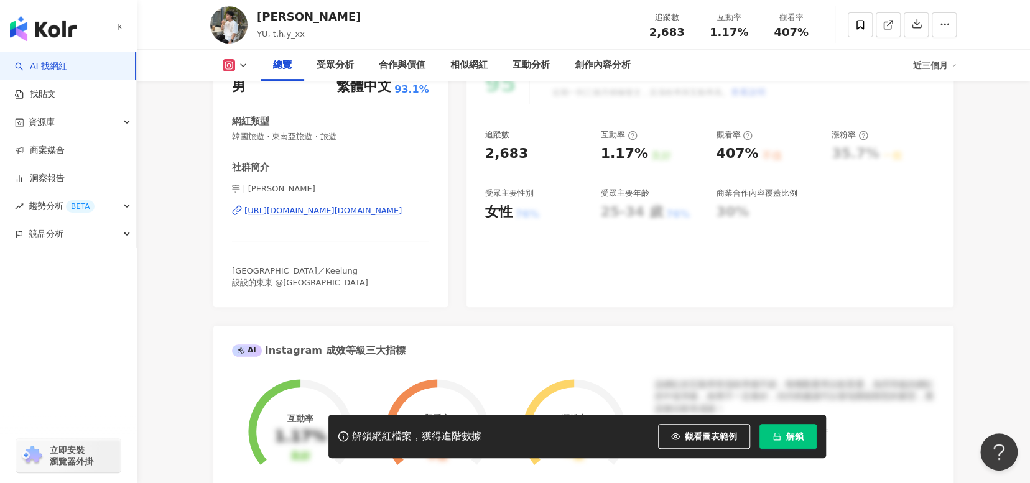
click at [345, 209] on div "[URL][DOMAIN_NAME][DOMAIN_NAME]" at bounding box center [322, 210] width 157 height 11
click at [368, 214] on div "[URL][DOMAIN_NAME][DOMAIN_NAME]" at bounding box center [322, 210] width 157 height 11
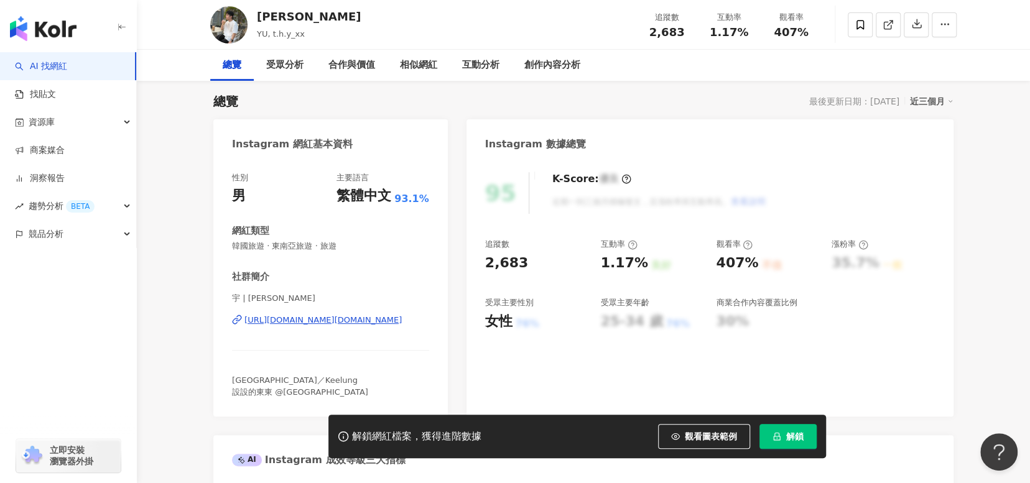
scroll to position [0, 0]
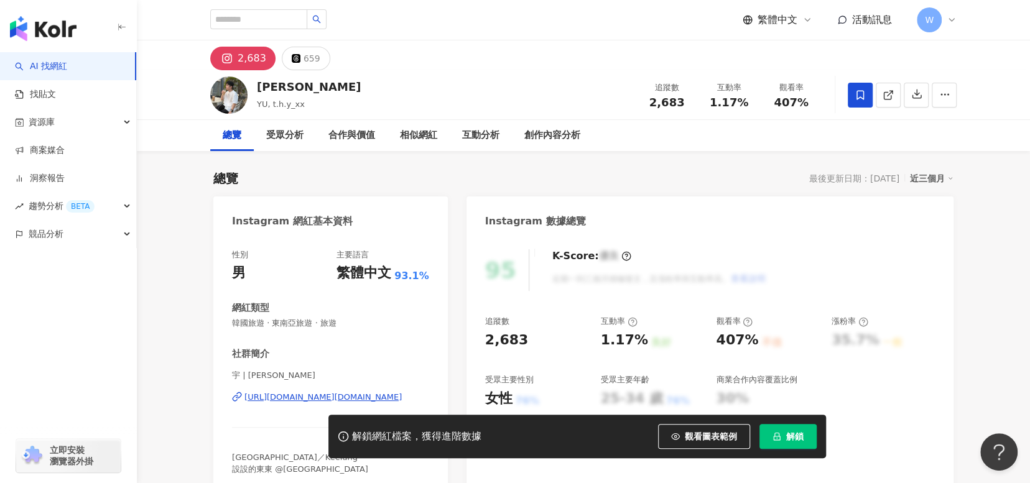
click at [862, 90] on icon at bounding box center [859, 94] width 7 height 9
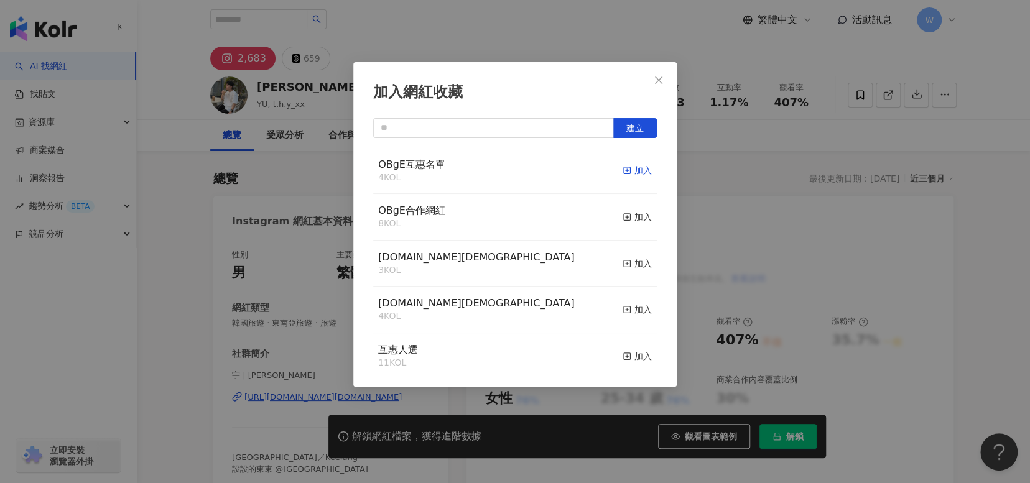
click at [622, 167] on icon "button" at bounding box center [626, 170] width 9 height 9
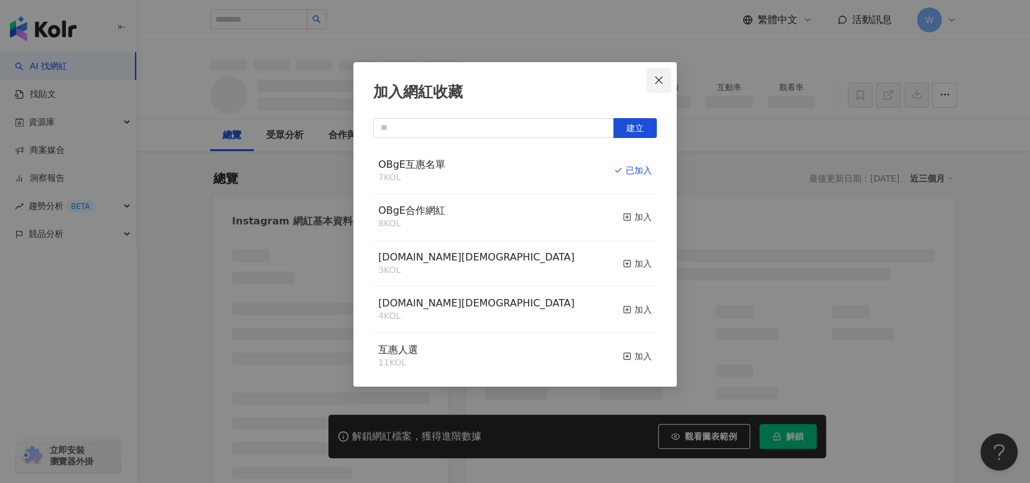
click at [657, 80] on icon "close" at bounding box center [658, 79] width 7 height 7
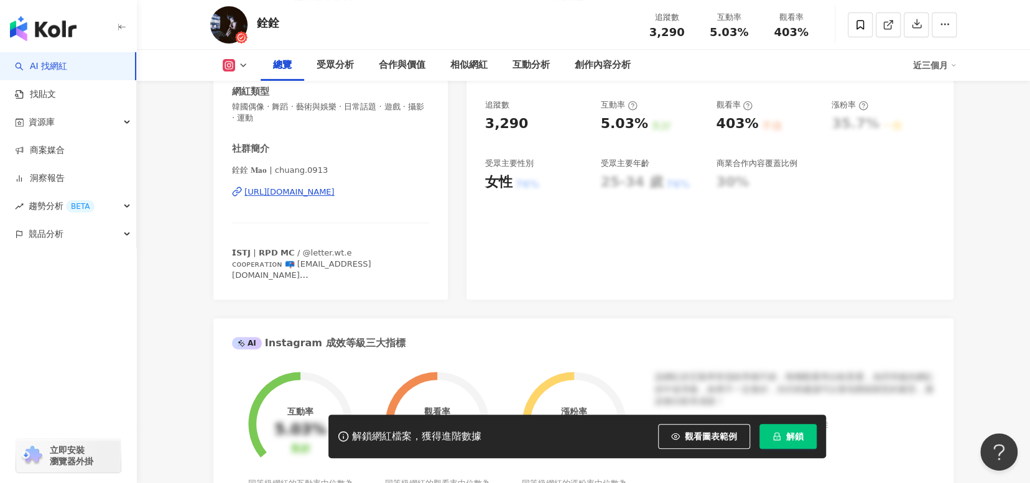
scroll to position [62, 0]
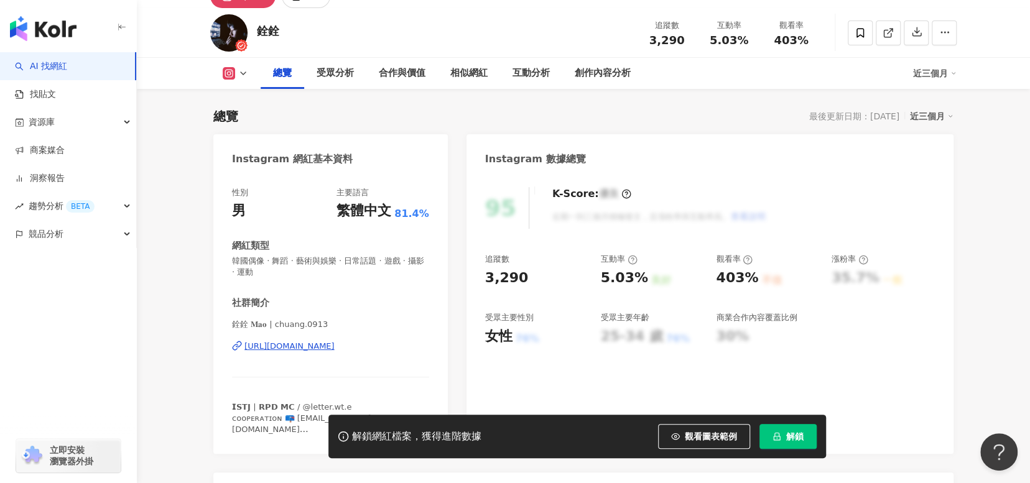
click at [334, 344] on div "[URL][DOMAIN_NAME]" at bounding box center [289, 346] width 90 height 11
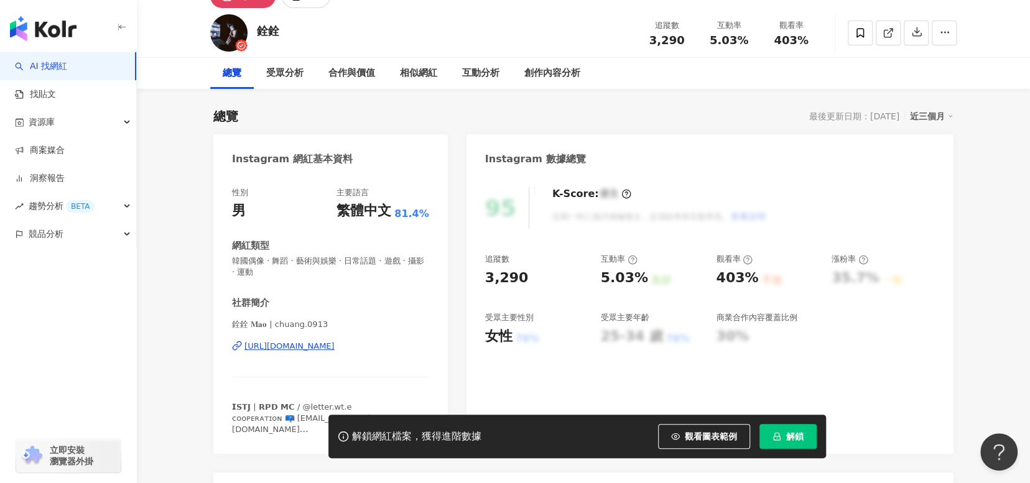
scroll to position [0, 0]
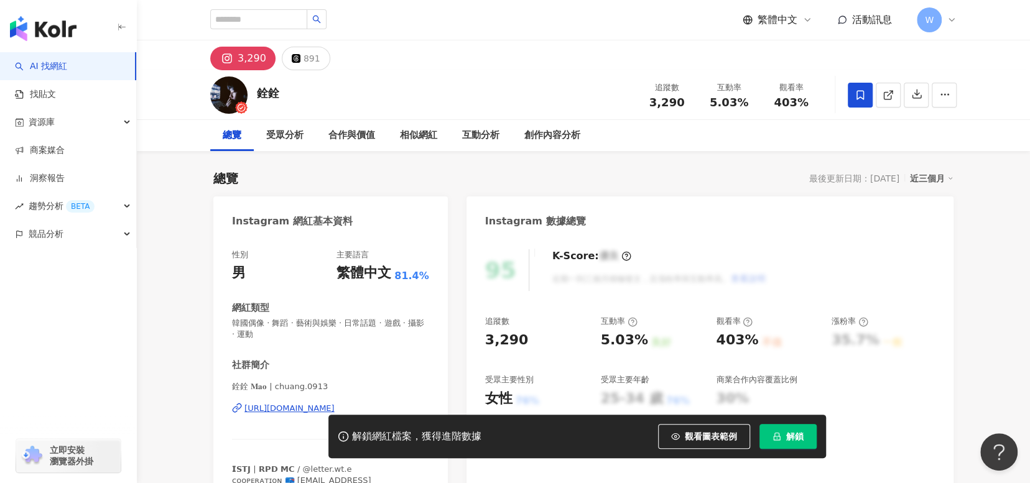
click at [854, 97] on icon at bounding box center [859, 95] width 11 height 11
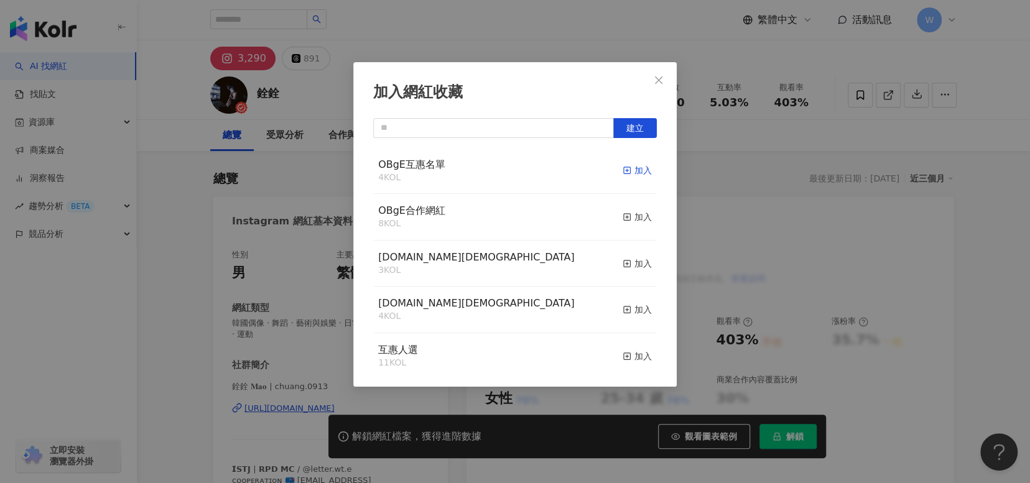
click at [622, 168] on icon "button" at bounding box center [626, 170] width 9 height 9
click at [655, 75] on icon "close" at bounding box center [658, 80] width 10 height 10
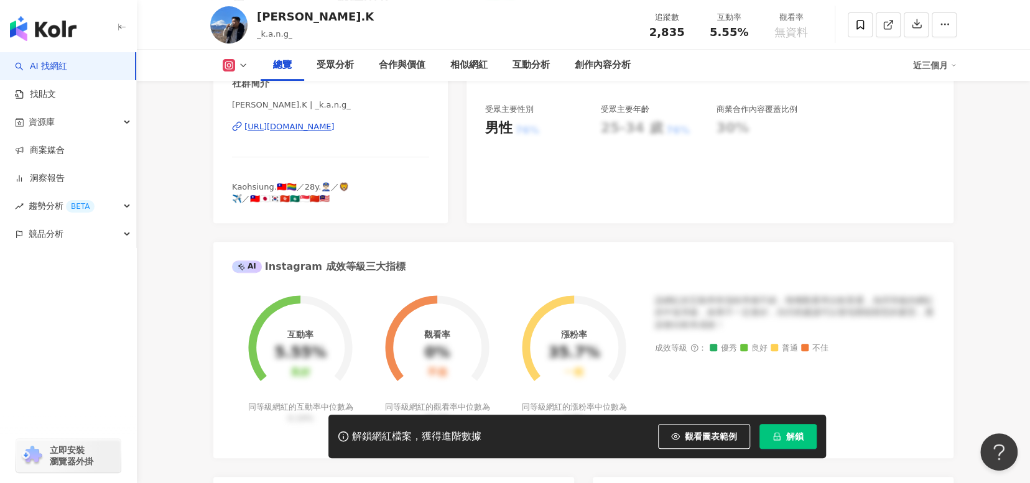
scroll to position [249, 0]
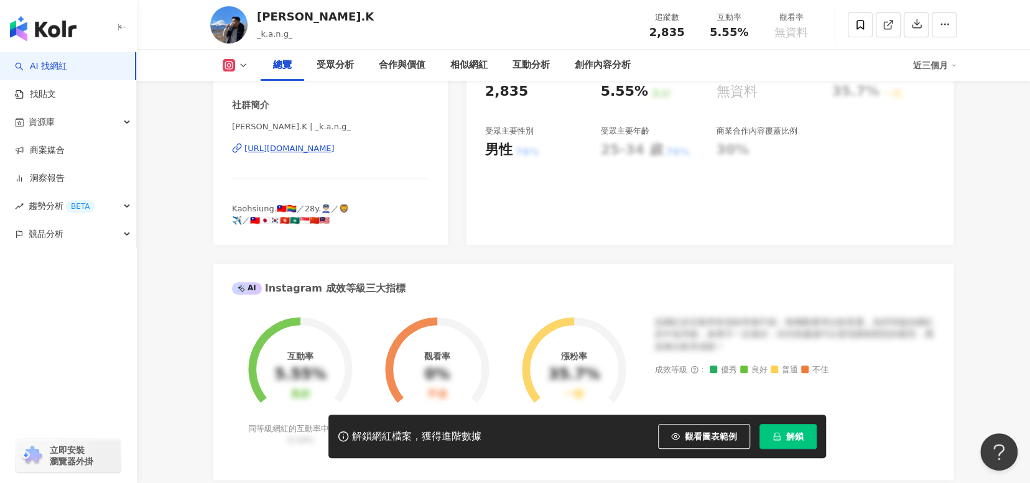
click at [334, 152] on div "https://www.instagram.com/_k.a.n.g_/" at bounding box center [289, 148] width 90 height 11
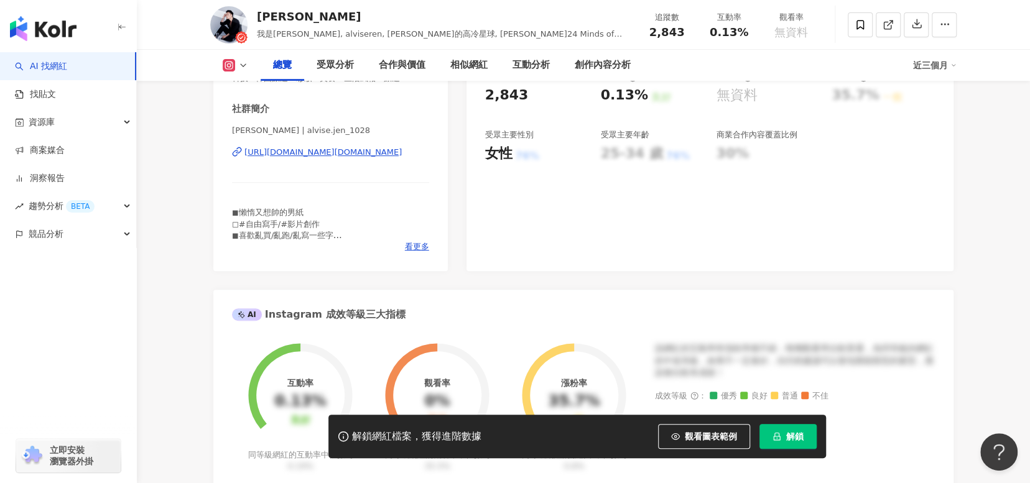
scroll to position [249, 0]
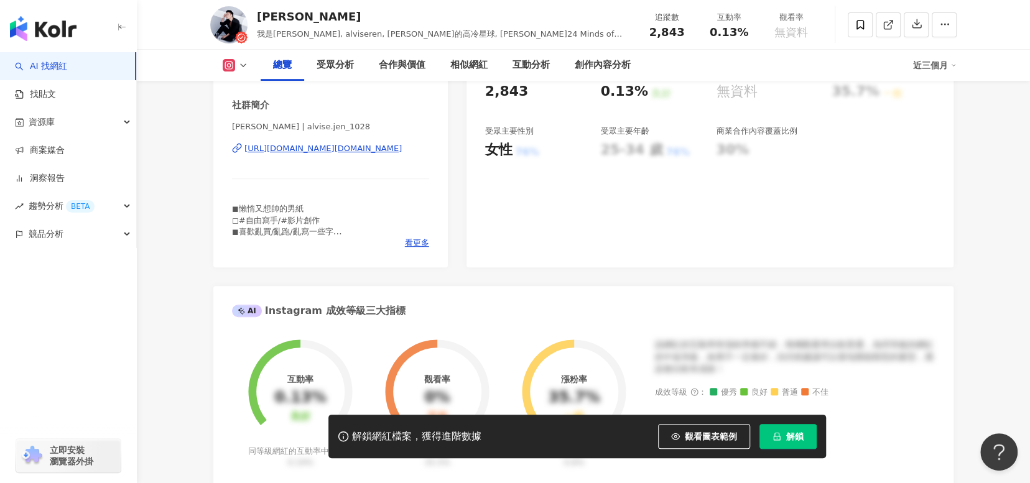
click at [396, 150] on div "[URL][DOMAIN_NAME][DOMAIN_NAME]" at bounding box center [322, 148] width 157 height 11
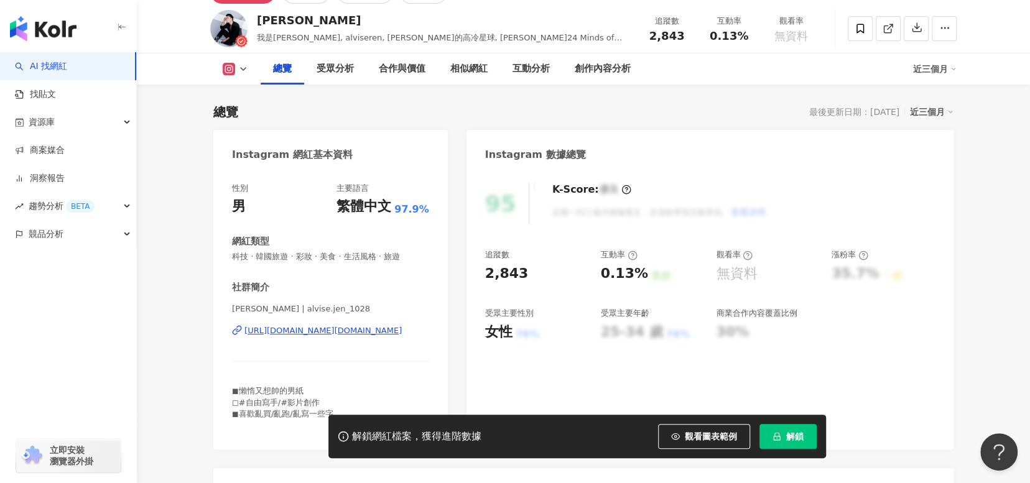
scroll to position [0, 0]
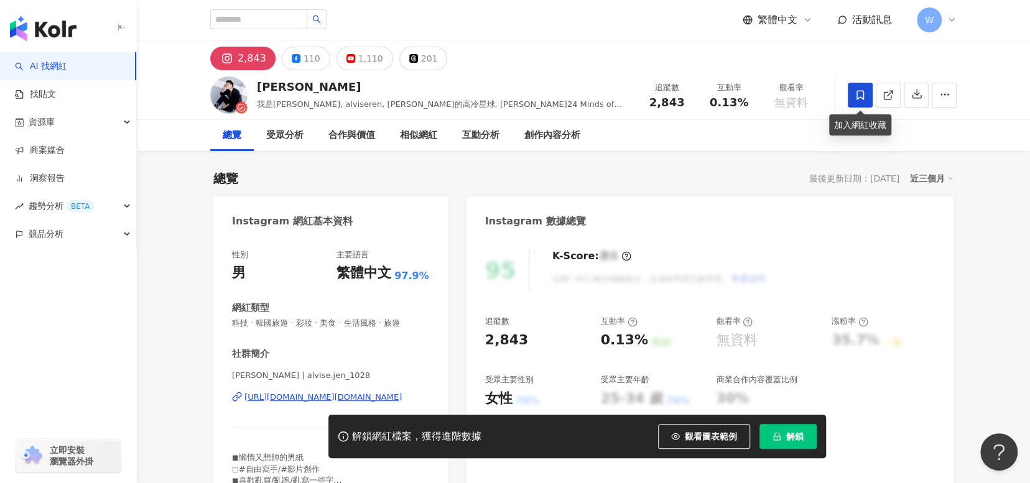
click at [866, 90] on span at bounding box center [859, 95] width 25 height 25
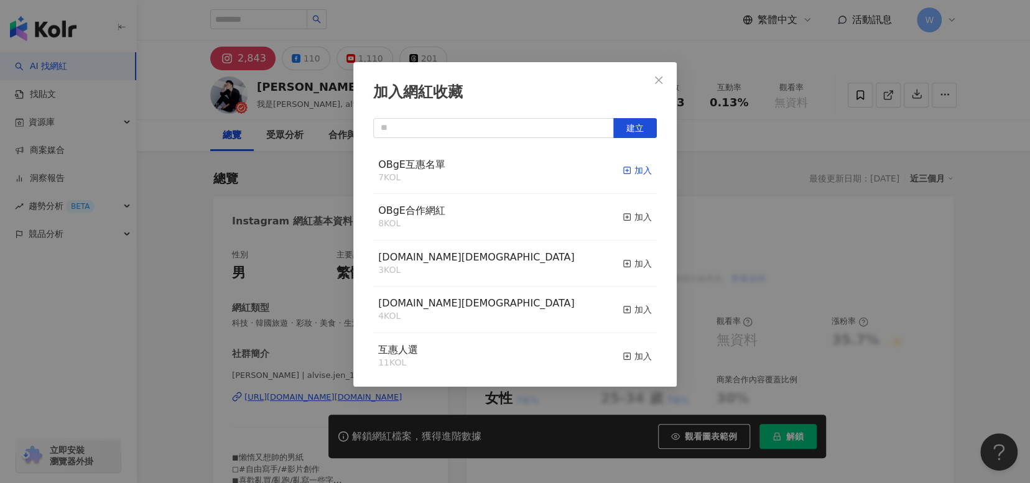
click at [622, 169] on icon "button" at bounding box center [626, 170] width 9 height 9
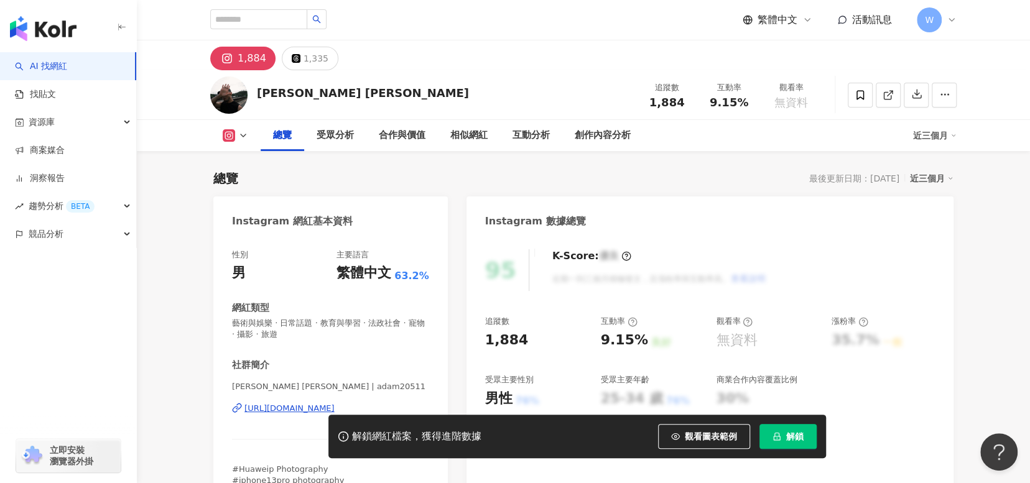
scroll to position [187, 0]
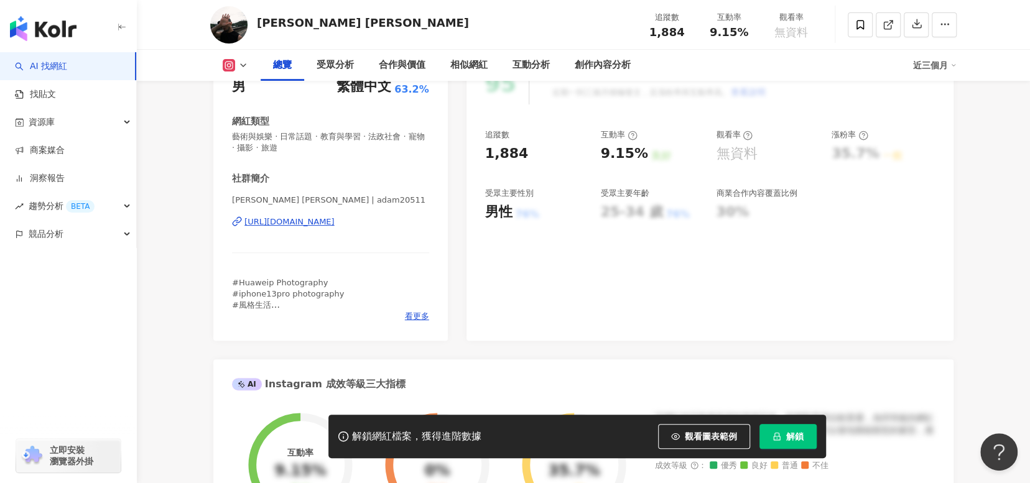
click at [334, 221] on div "https://www.instagram.com/adam20511/" at bounding box center [289, 221] width 90 height 11
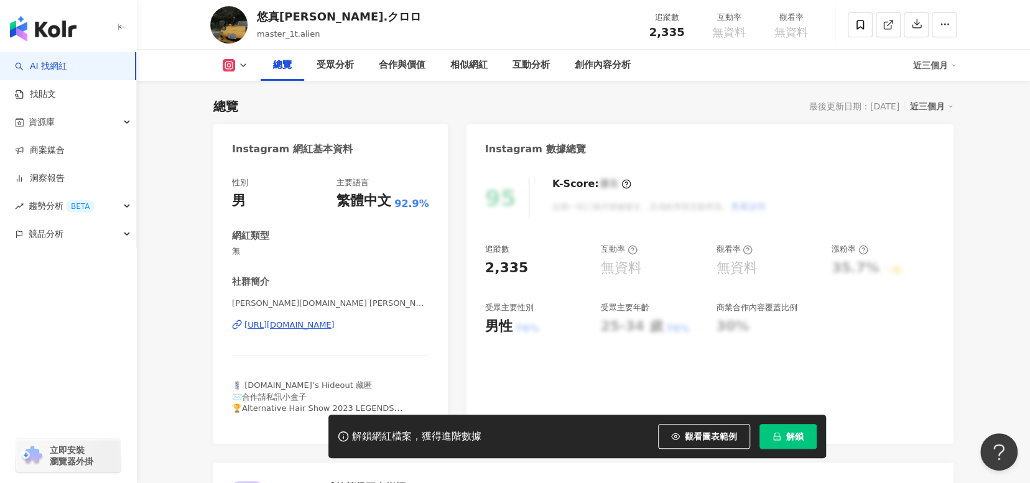
scroll to position [124, 0]
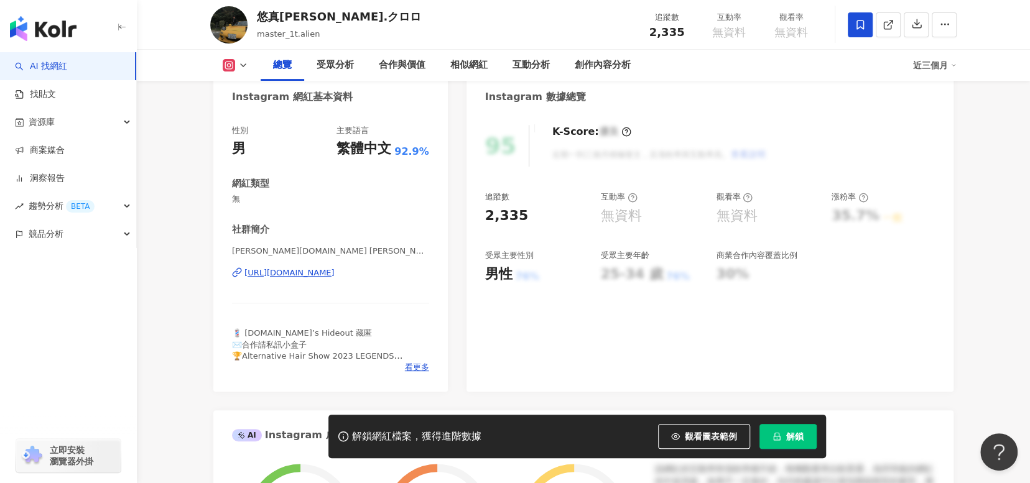
click at [856, 19] on icon at bounding box center [859, 24] width 11 height 11
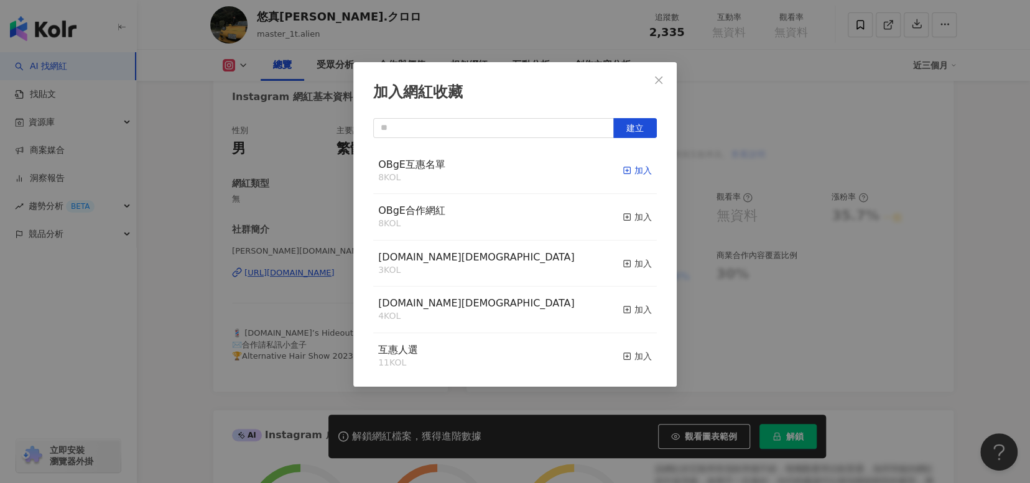
click at [627, 168] on div "加入" at bounding box center [636, 171] width 29 height 14
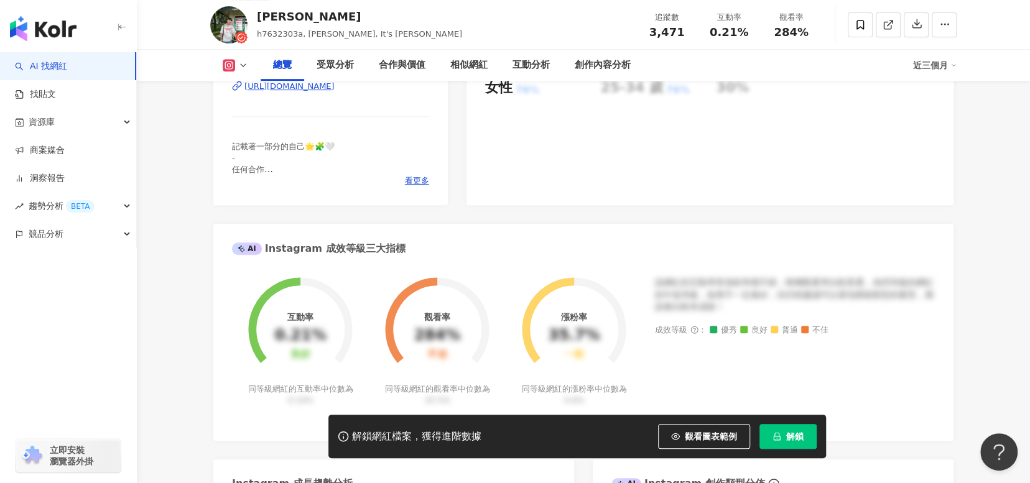
scroll to position [187, 0]
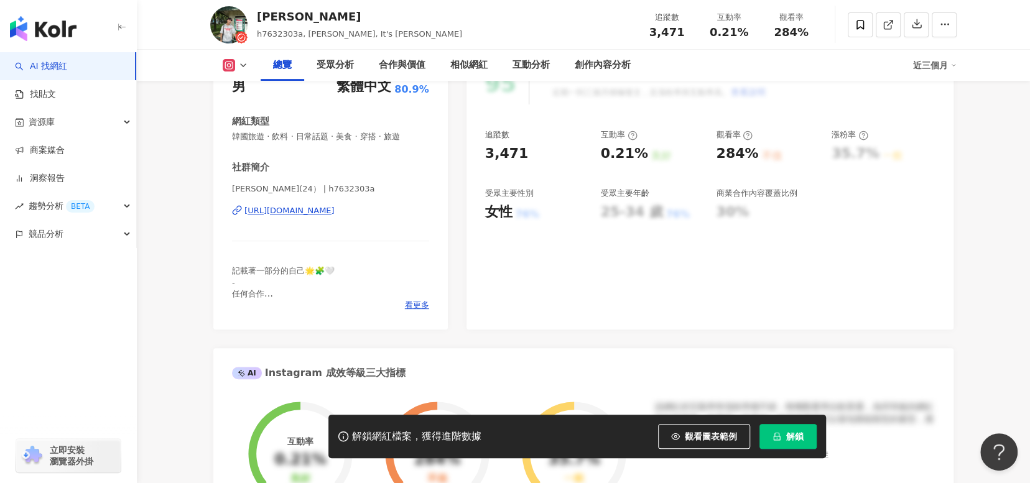
click at [298, 214] on div "[URL][DOMAIN_NAME]" at bounding box center [289, 210] width 90 height 11
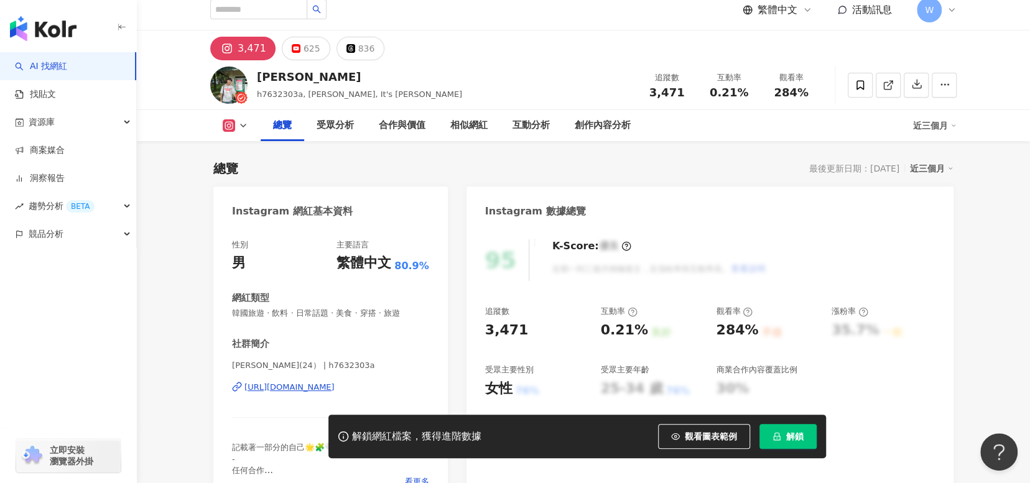
scroll to position [0, 0]
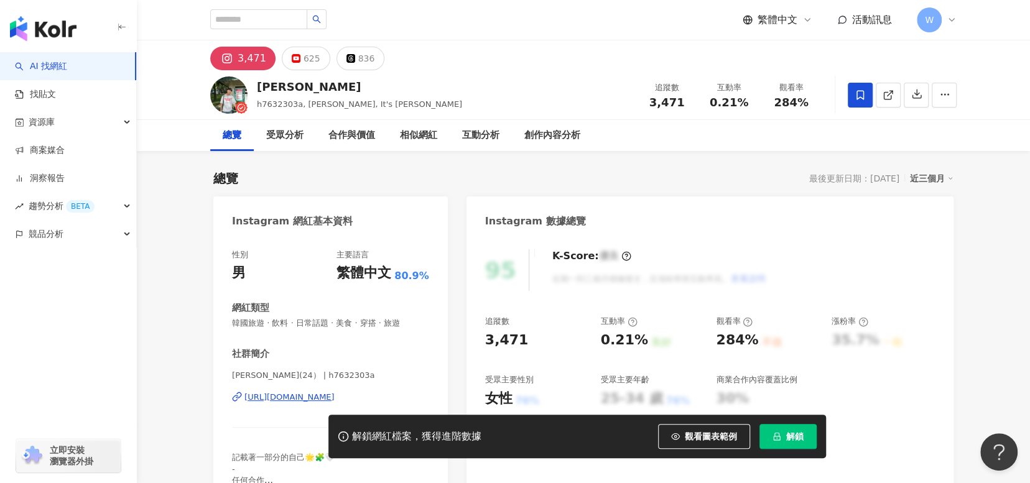
click at [862, 93] on icon at bounding box center [859, 95] width 11 height 11
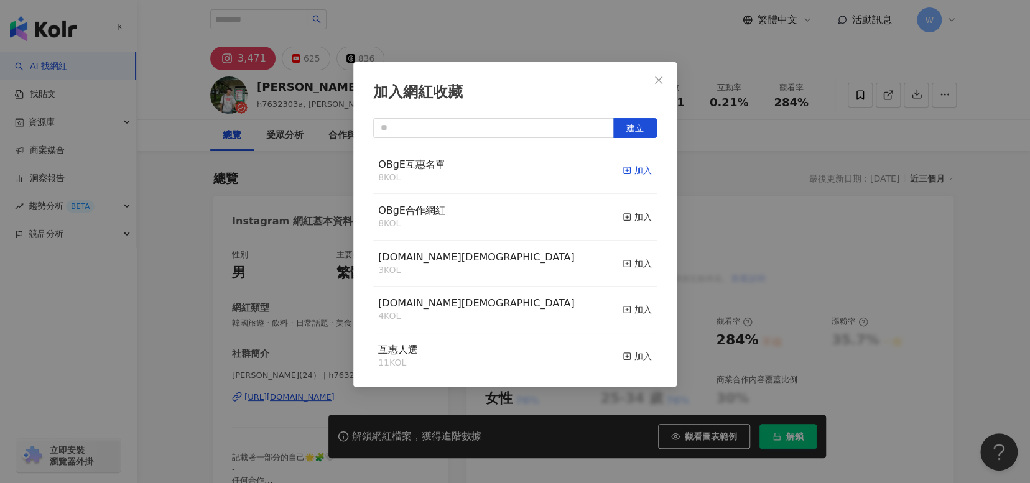
click at [622, 169] on icon "button" at bounding box center [626, 170] width 9 height 9
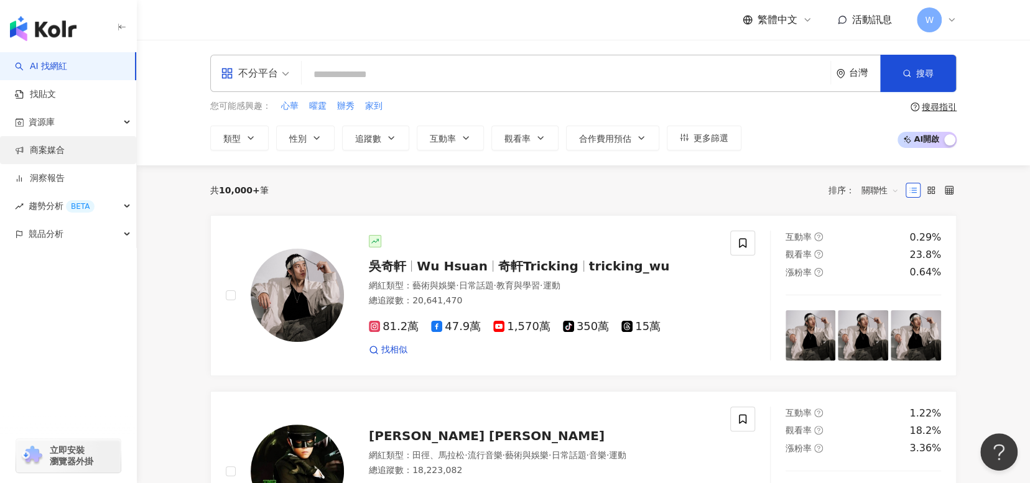
click at [65, 144] on link "商案媒合" at bounding box center [40, 150] width 50 height 12
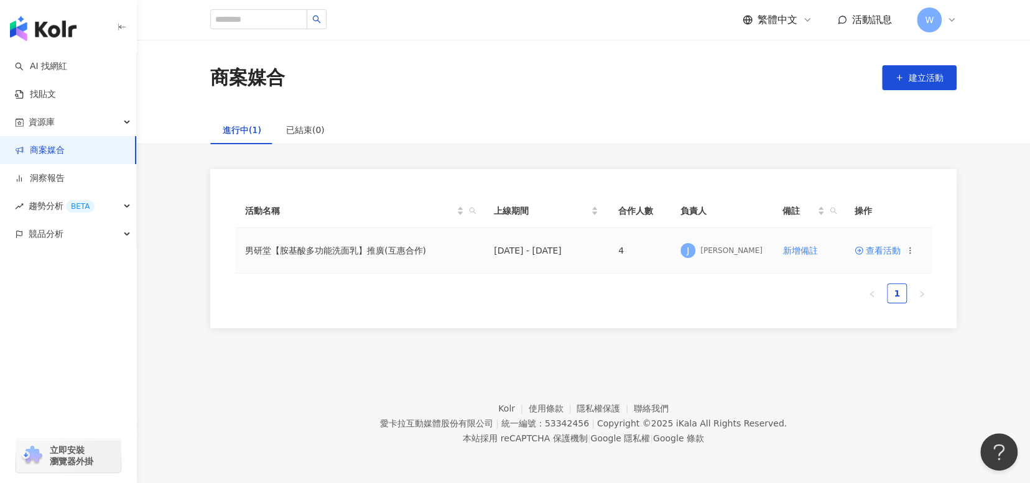
click at [352, 256] on td "男研堂【胺基酸多功能洗面乳】推廣(互惠合作)" at bounding box center [359, 250] width 249 height 45
click at [880, 255] on span "查看活動" at bounding box center [877, 250] width 46 height 9
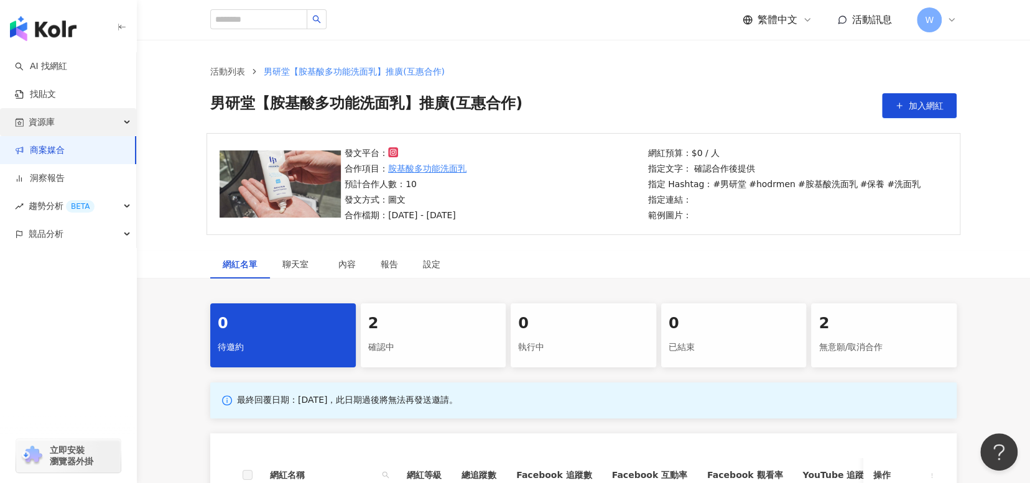
click at [106, 114] on div "資源庫" at bounding box center [68, 122] width 136 height 28
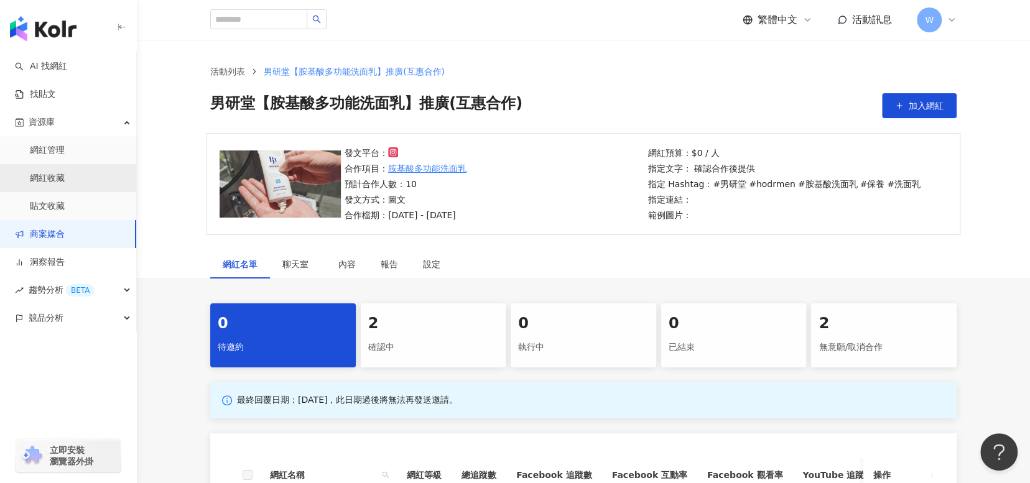
click at [65, 177] on link "網紅收藏" at bounding box center [47, 178] width 35 height 12
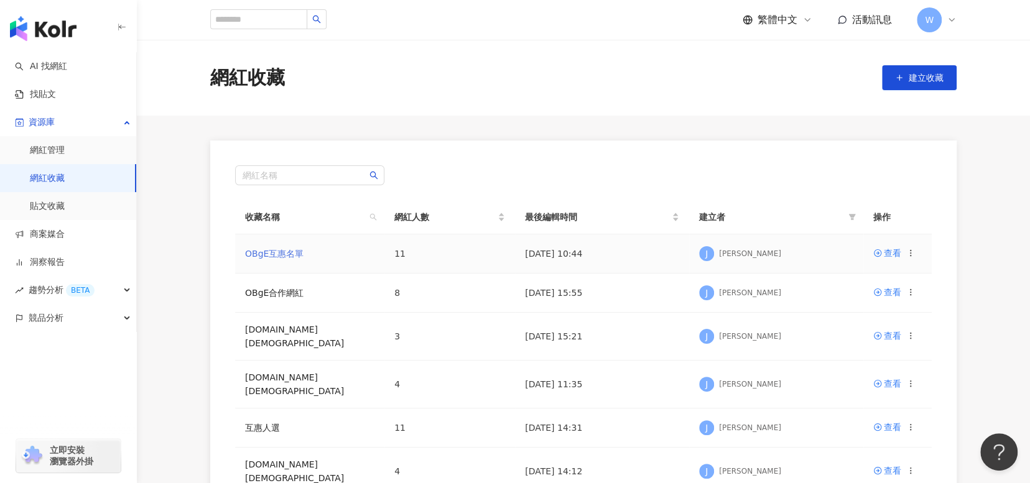
click at [279, 254] on link "OBgE互惠名單" at bounding box center [274, 254] width 58 height 10
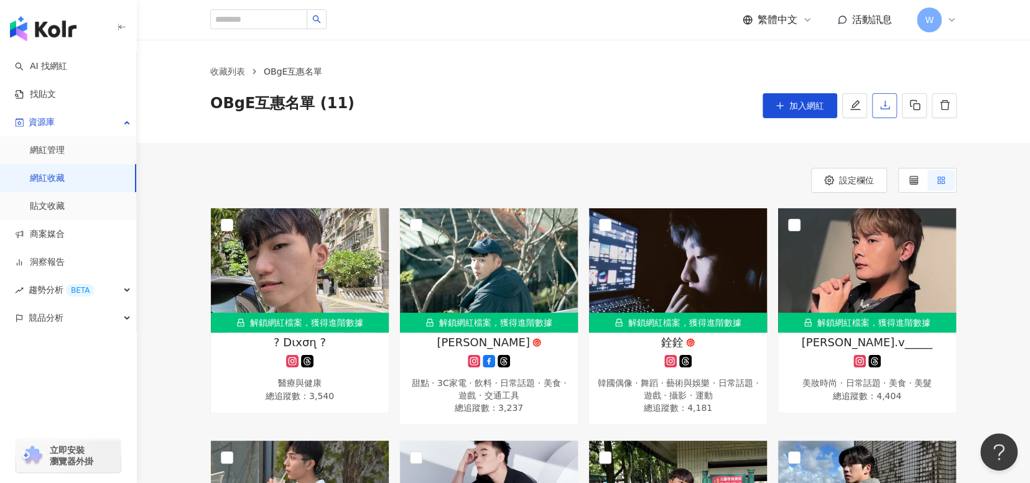
click at [887, 111] on icon "download" at bounding box center [884, 104] width 11 height 11
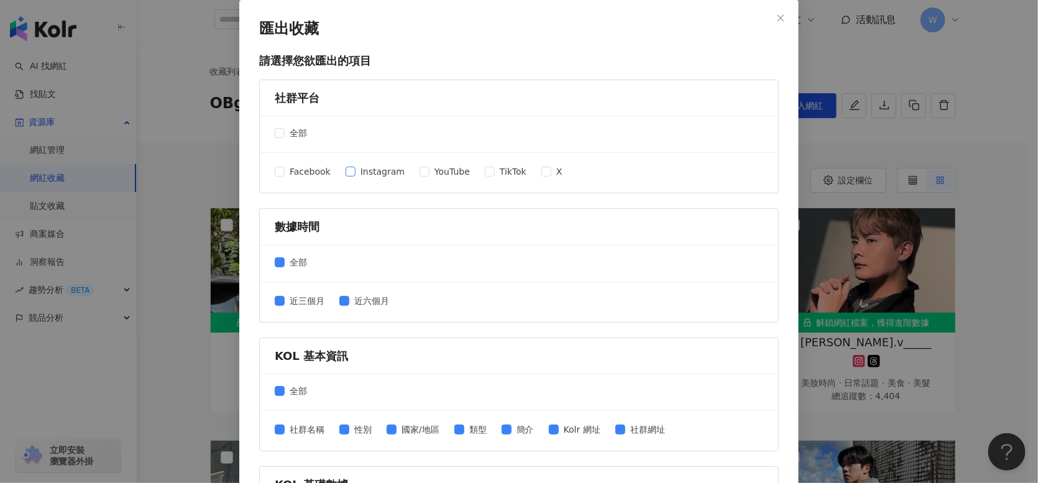
click at [356, 170] on span "Instagram" at bounding box center [383, 172] width 54 height 14
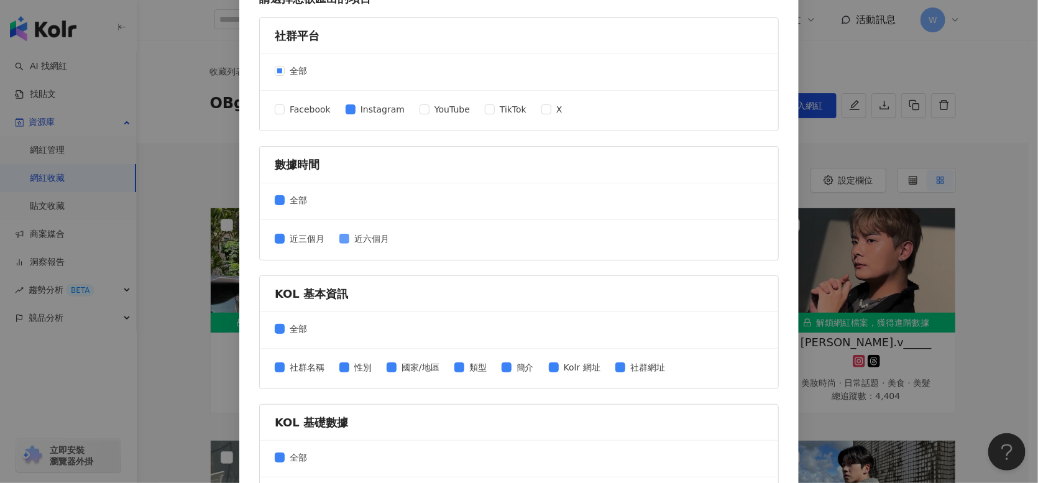
click at [339, 232] on label "近六個月" at bounding box center [366, 239] width 55 height 14
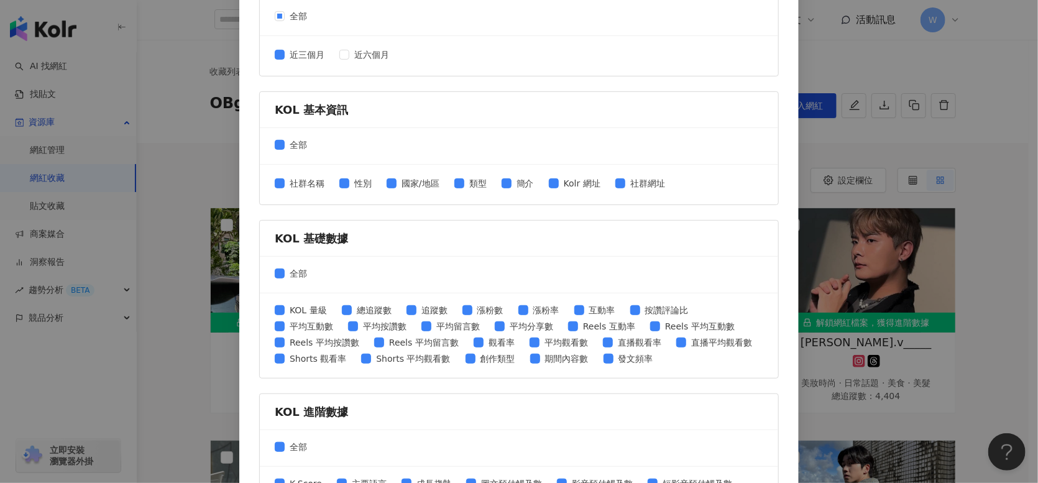
scroll to position [249, 0]
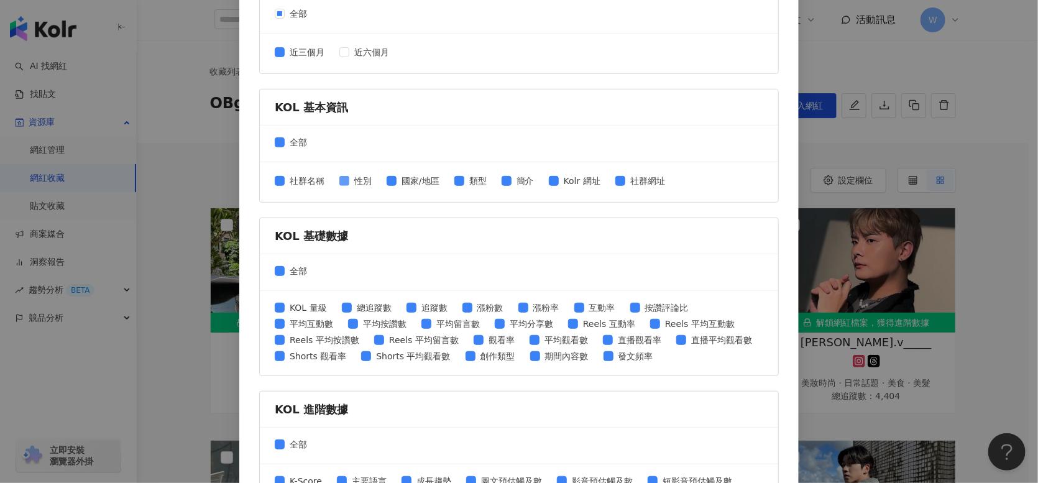
click at [349, 182] on span "性別" at bounding box center [362, 181] width 27 height 14
click at [409, 178] on span "國家/地區" at bounding box center [421, 181] width 48 height 14
click at [472, 183] on span "類型" at bounding box center [477, 181] width 27 height 14
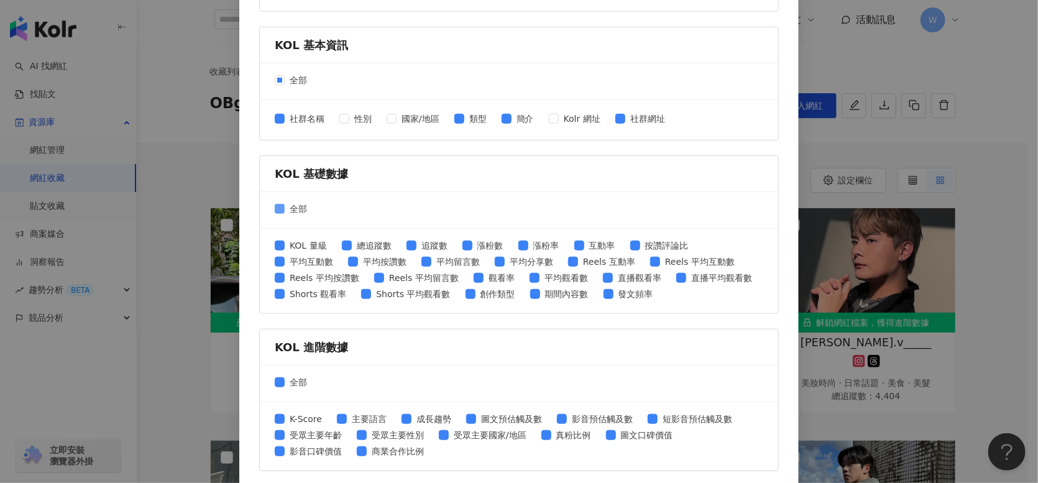
click at [285, 205] on span "全部" at bounding box center [298, 209] width 27 height 14
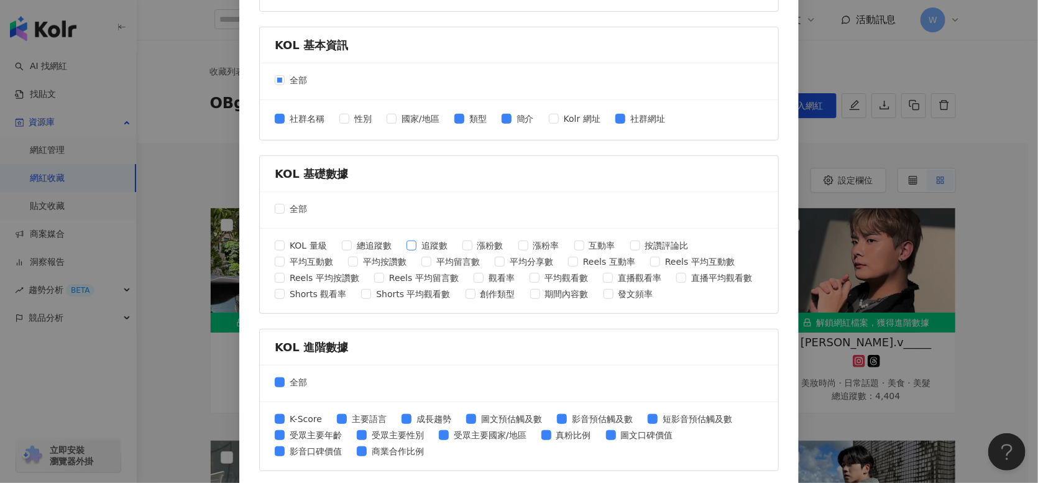
click at [410, 239] on label "追蹤數" at bounding box center [430, 246] width 46 height 14
click at [586, 243] on span "互動率" at bounding box center [602, 246] width 36 height 14
click at [294, 262] on span "平均互動數" at bounding box center [311, 262] width 53 height 14
click at [426, 261] on span at bounding box center [427, 262] width 10 height 10
click at [364, 261] on span "平均按讚數" at bounding box center [384, 262] width 53 height 14
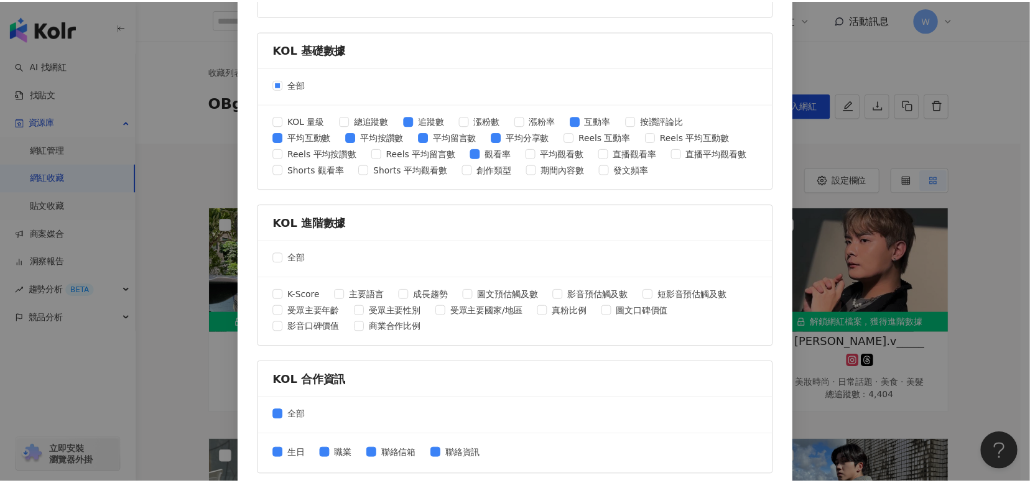
scroll to position [480, 0]
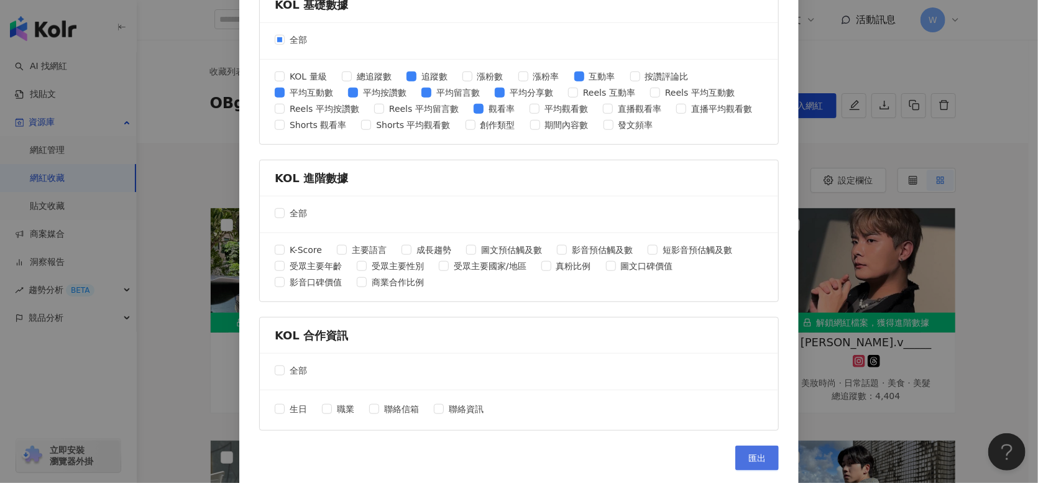
click at [765, 455] on button "匯出" at bounding box center [757, 458] width 44 height 25
click at [918, 70] on div "匯出收藏 請選擇您欲匯出的項目 社群平台 全部 Facebook Instagram YouTube TikTok X 數據時間 全部 近三個月 近六個月 K…" at bounding box center [519, 241] width 1038 height 483
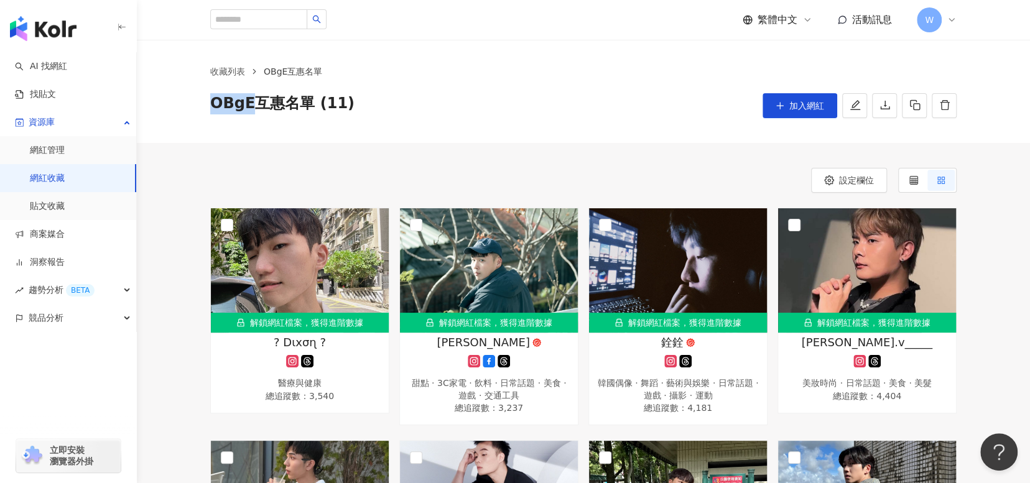
drag, startPoint x: 214, startPoint y: 103, endPoint x: 254, endPoint y: 106, distance: 39.9
click at [254, 106] on span "OBgE互惠名單 (11)" at bounding box center [282, 105] width 144 height 25
copy span "OBgE"
click at [373, 129] on div "收藏列表 OBgE互惠名單 OBgE互惠名單 (11) 加入網紅" at bounding box center [583, 91] width 893 height 103
